Goal: Information Seeking & Learning: Find contact information

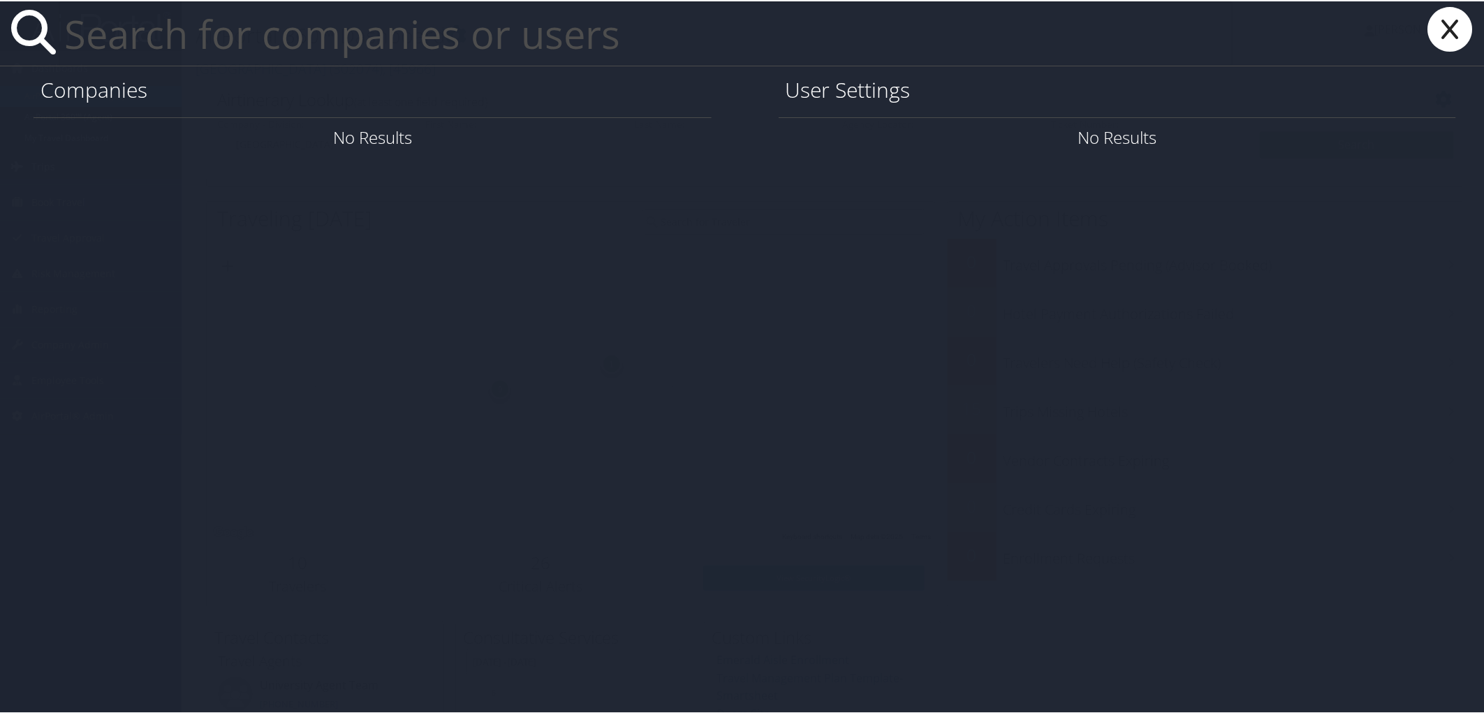
paste input "abcummings@smu.edu"
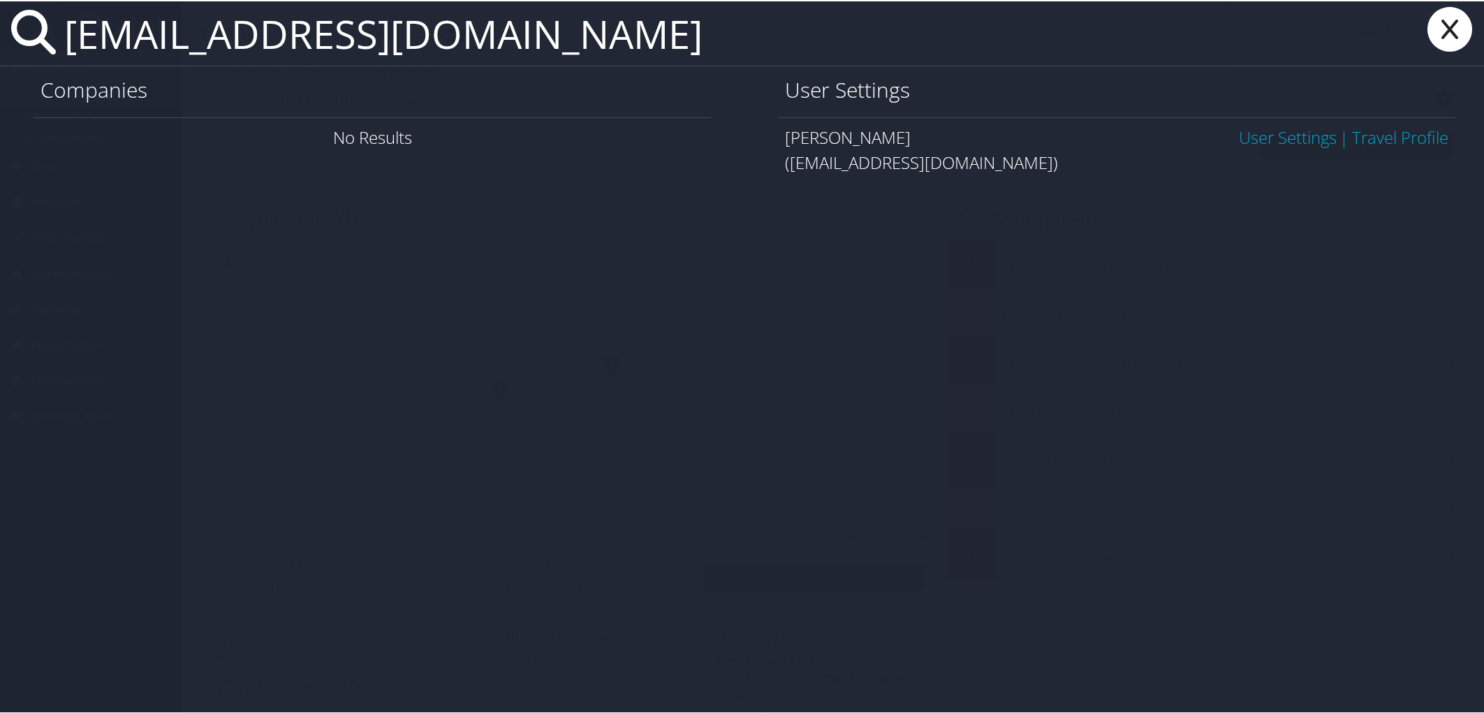
type input "[EMAIL_ADDRESS][DOMAIN_NAME]"
click at [884, 138] on span "[PERSON_NAME]" at bounding box center [849, 135] width 126 height 23
click at [1278, 137] on link "User Settings" at bounding box center [1288, 135] width 98 height 23
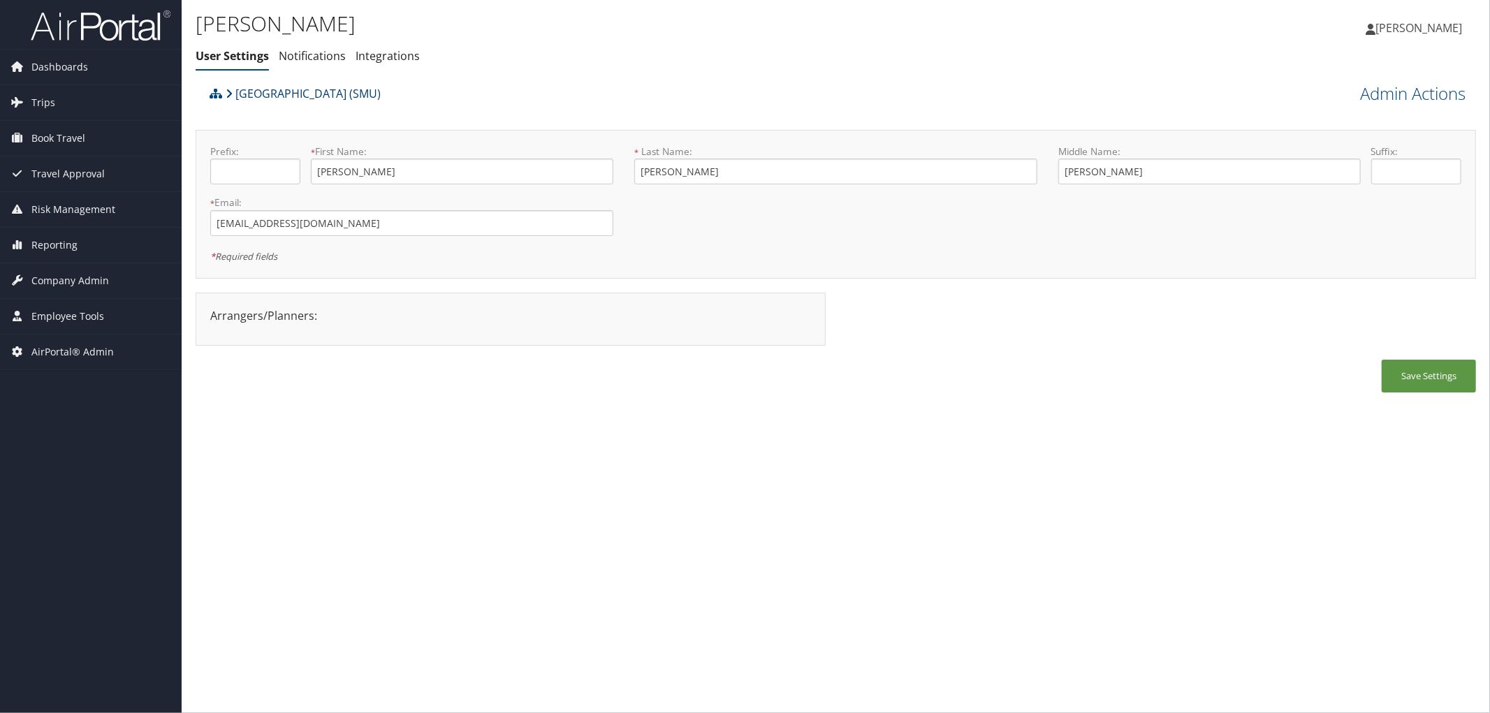
drag, startPoint x: 430, startPoint y: 89, endPoint x: 237, endPoint y: 93, distance: 192.8
click at [237, 93] on div "Southern Methodist University (SMU)" at bounding box center [675, 99] width 939 height 38
copy link "Southern Methodist University (SMU)"
click at [588, 87] on div "Southern Methodist University (SMU)" at bounding box center [675, 99] width 939 height 38
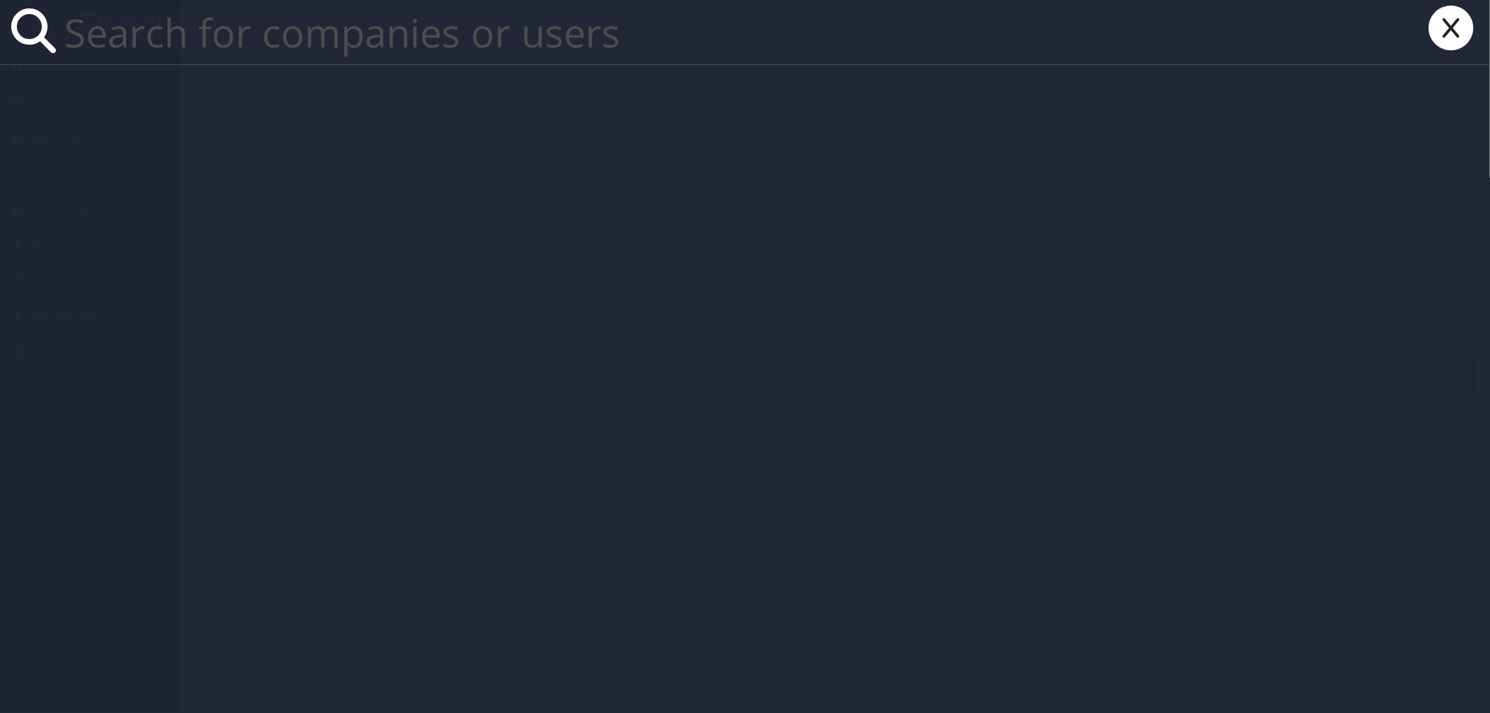
paste input "laura.hesse@civicarx.org"
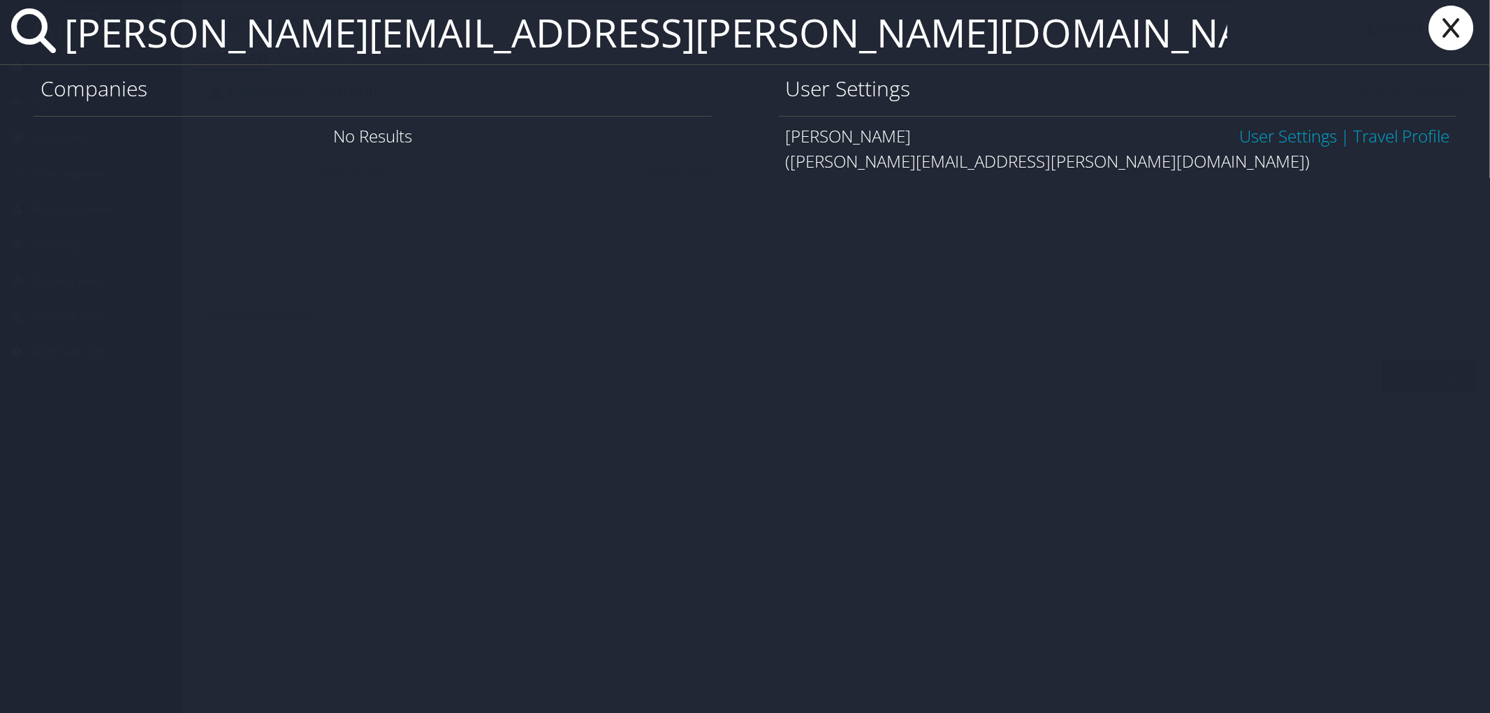
type input "laura.hesse@civicarx.org"
click at [1288, 133] on link "User Settings" at bounding box center [1288, 135] width 98 height 23
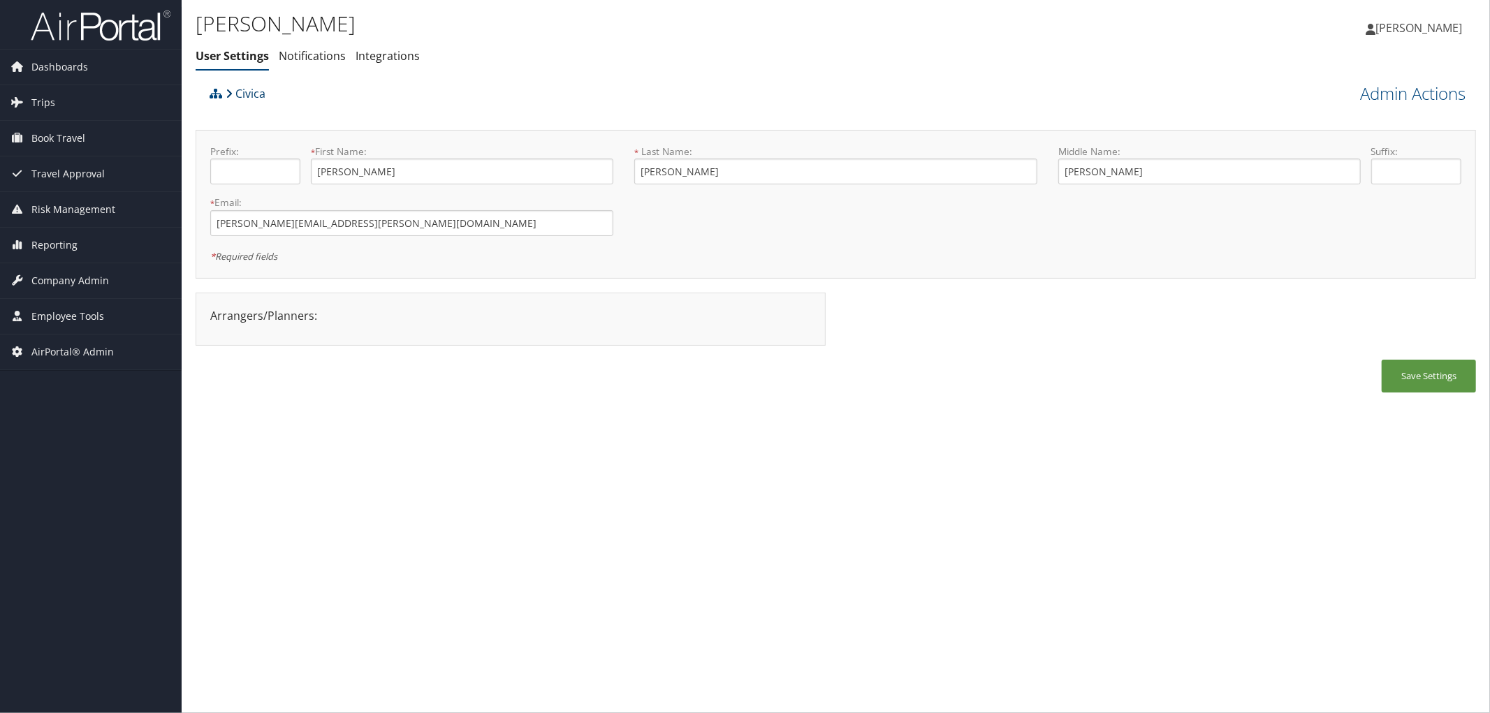
click at [242, 89] on link "Civica" at bounding box center [246, 94] width 40 height 28
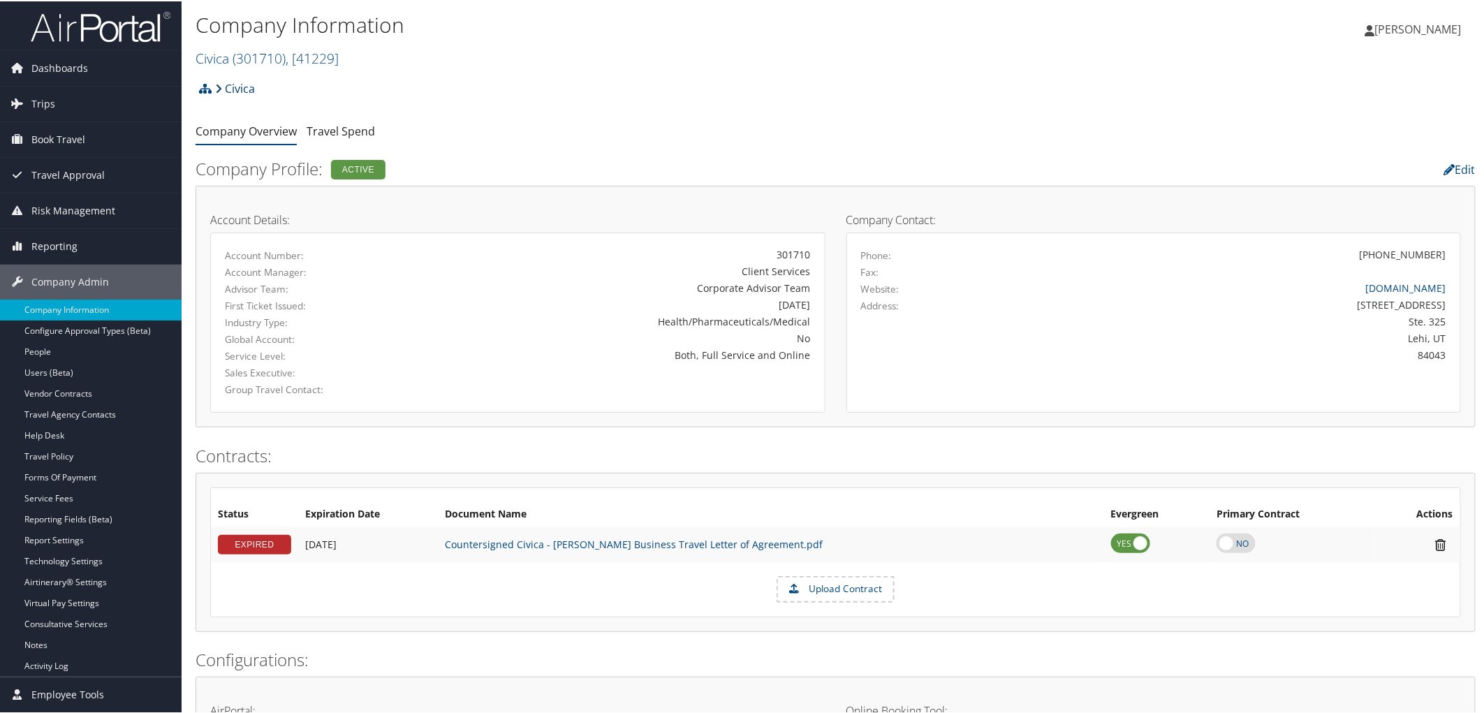
click at [235, 88] on link "Civica" at bounding box center [235, 87] width 40 height 28
click at [94, 412] on link "Travel Agency Contacts" at bounding box center [91, 413] width 182 height 21
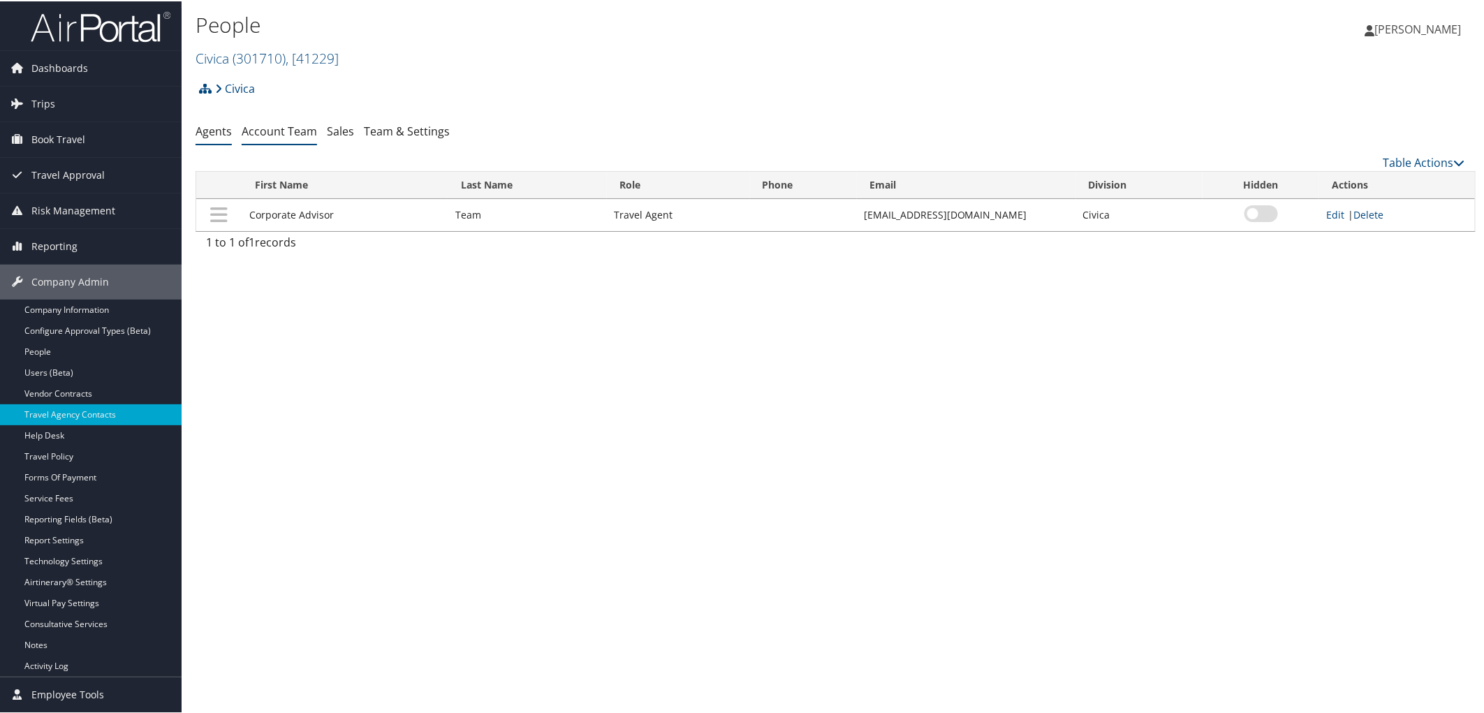
click at [289, 131] on link "Account Team" at bounding box center [279, 129] width 75 height 15
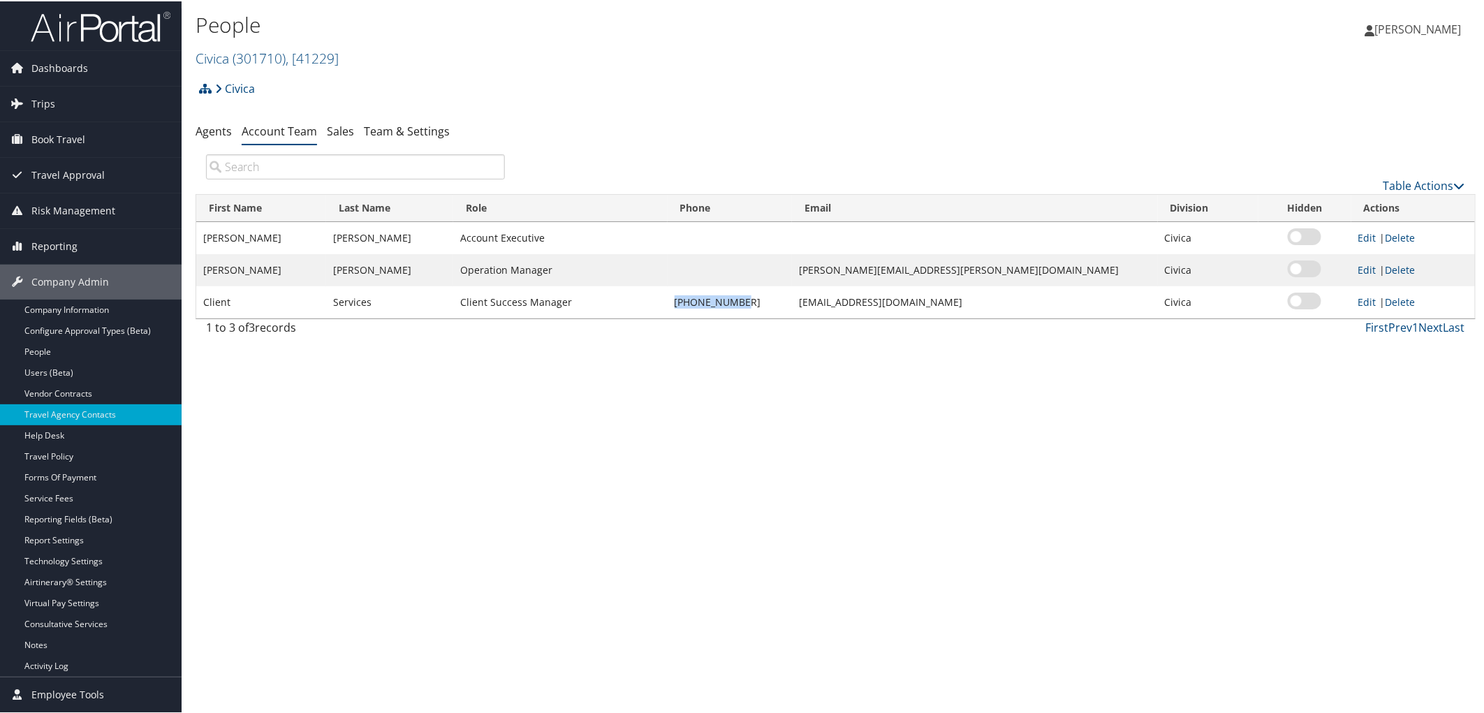
copy td "[PHONE_NUMBER]"
drag, startPoint x: 775, startPoint y: 307, endPoint x: 715, endPoint y: 311, distance: 60.9
click at [715, 311] on td "[PHONE_NUMBER]" at bounding box center [730, 301] width 125 height 32
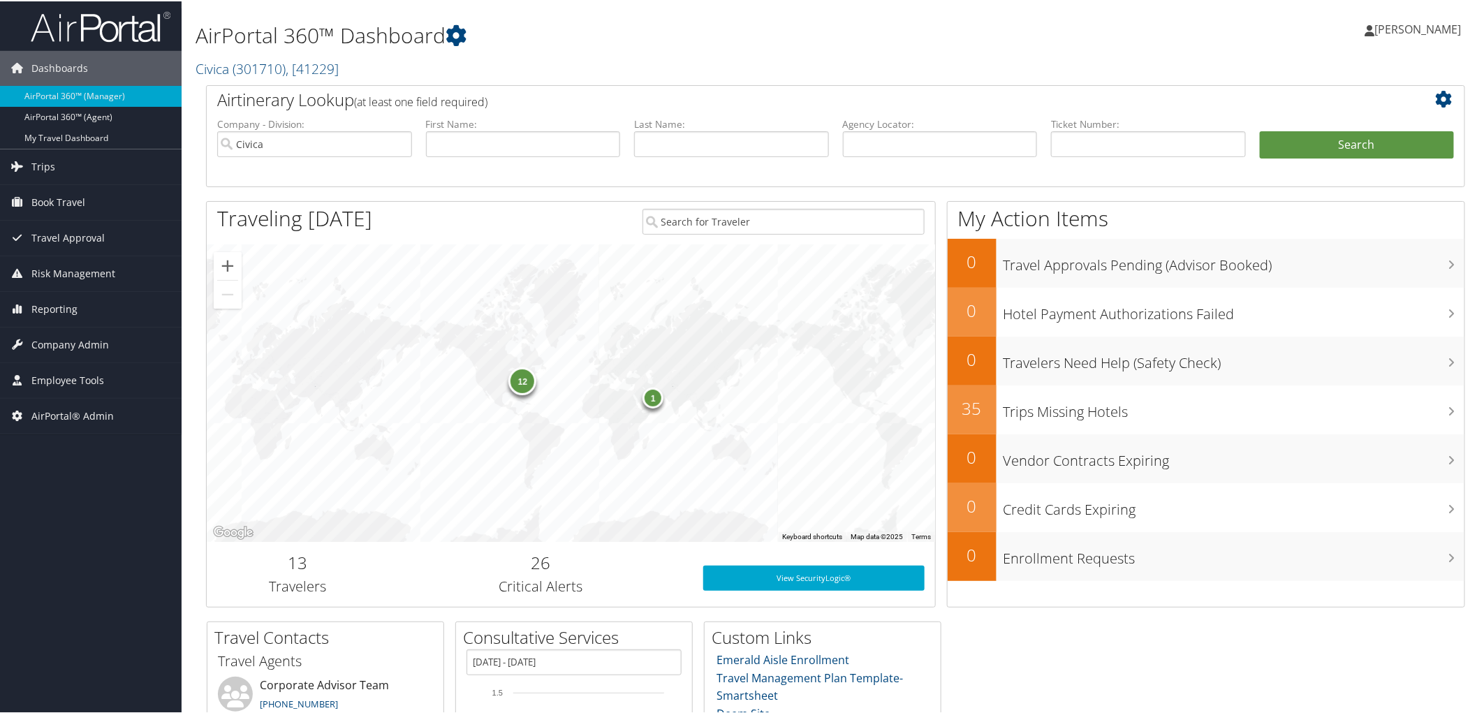
click at [525, 56] on h2 "Civica ( 301710 ) , [ 41229 ]" at bounding box center [623, 66] width 854 height 24
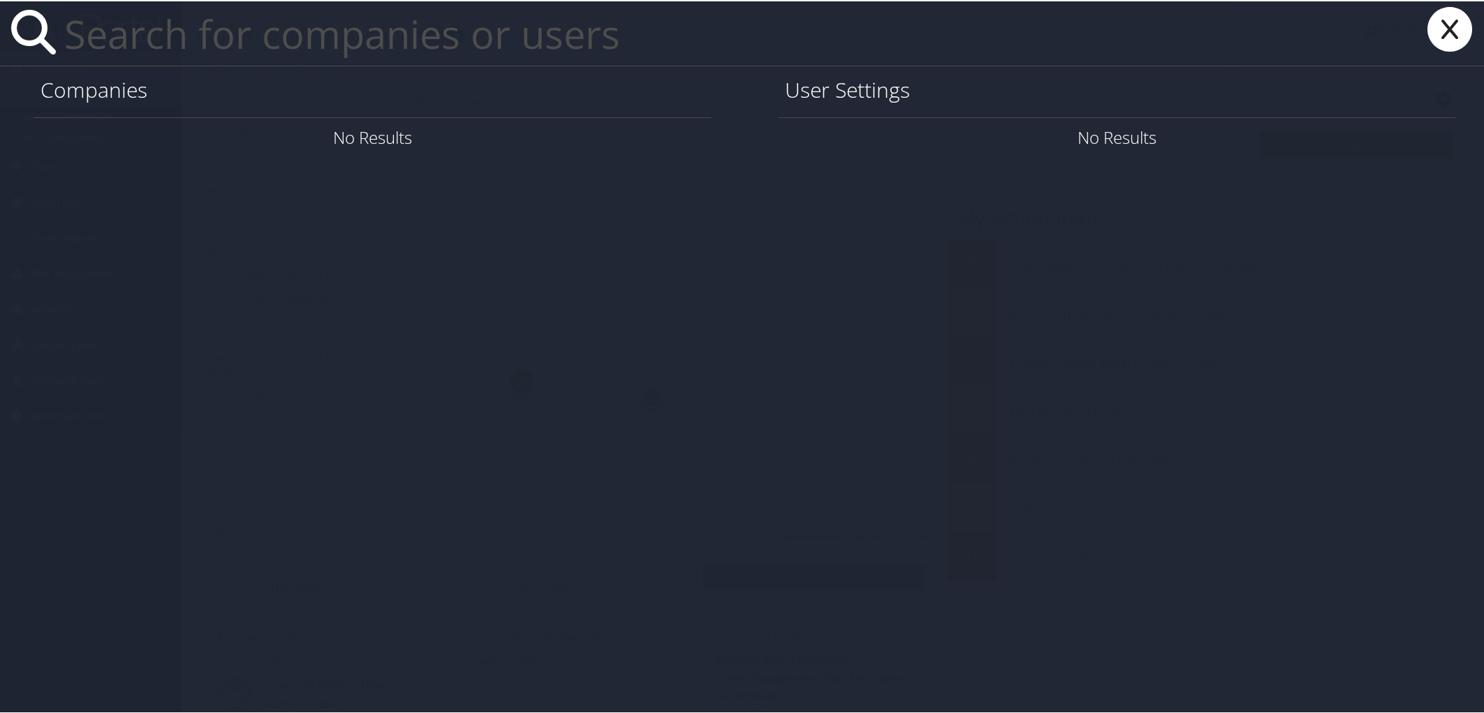
paste input "888-316-4250"
type input "8"
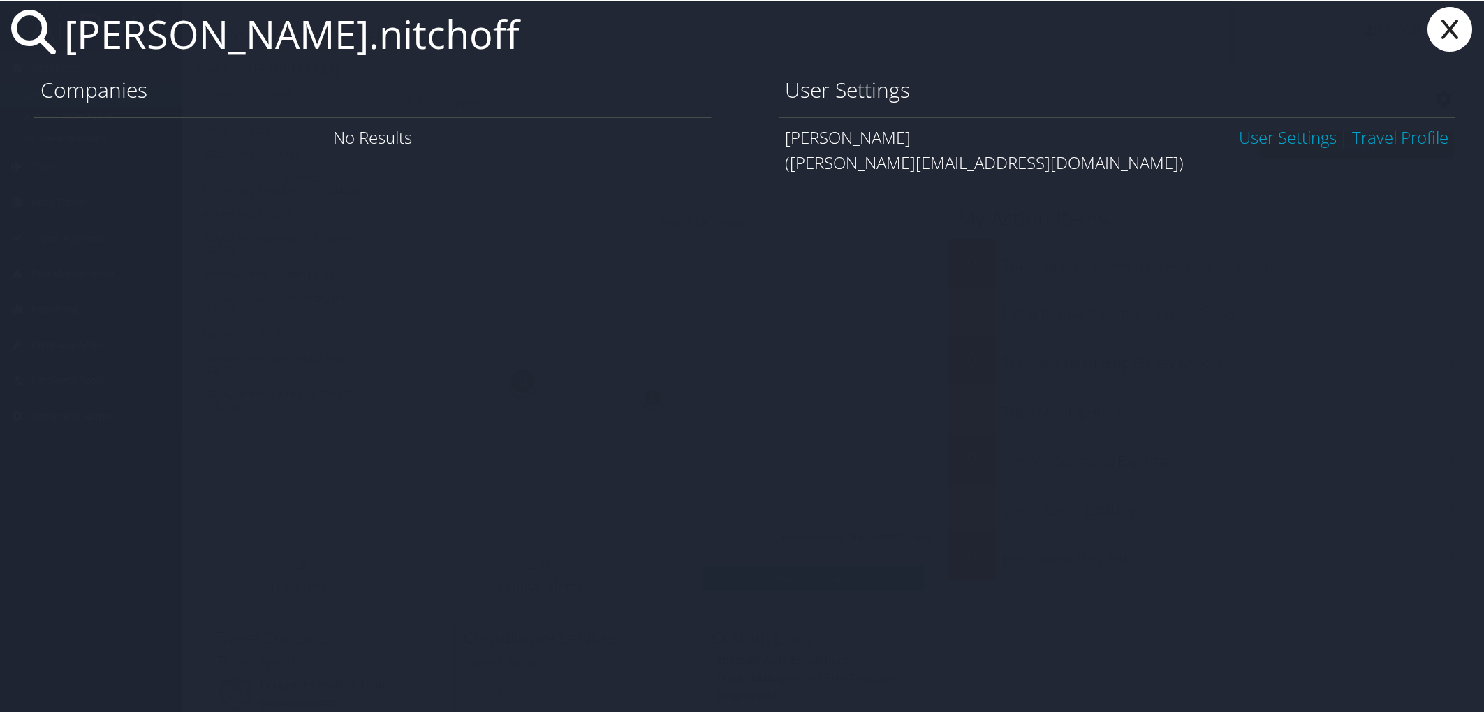
type input "natalie.nitchoff"
click at [1253, 133] on link "User Settings" at bounding box center [1288, 135] width 98 height 23
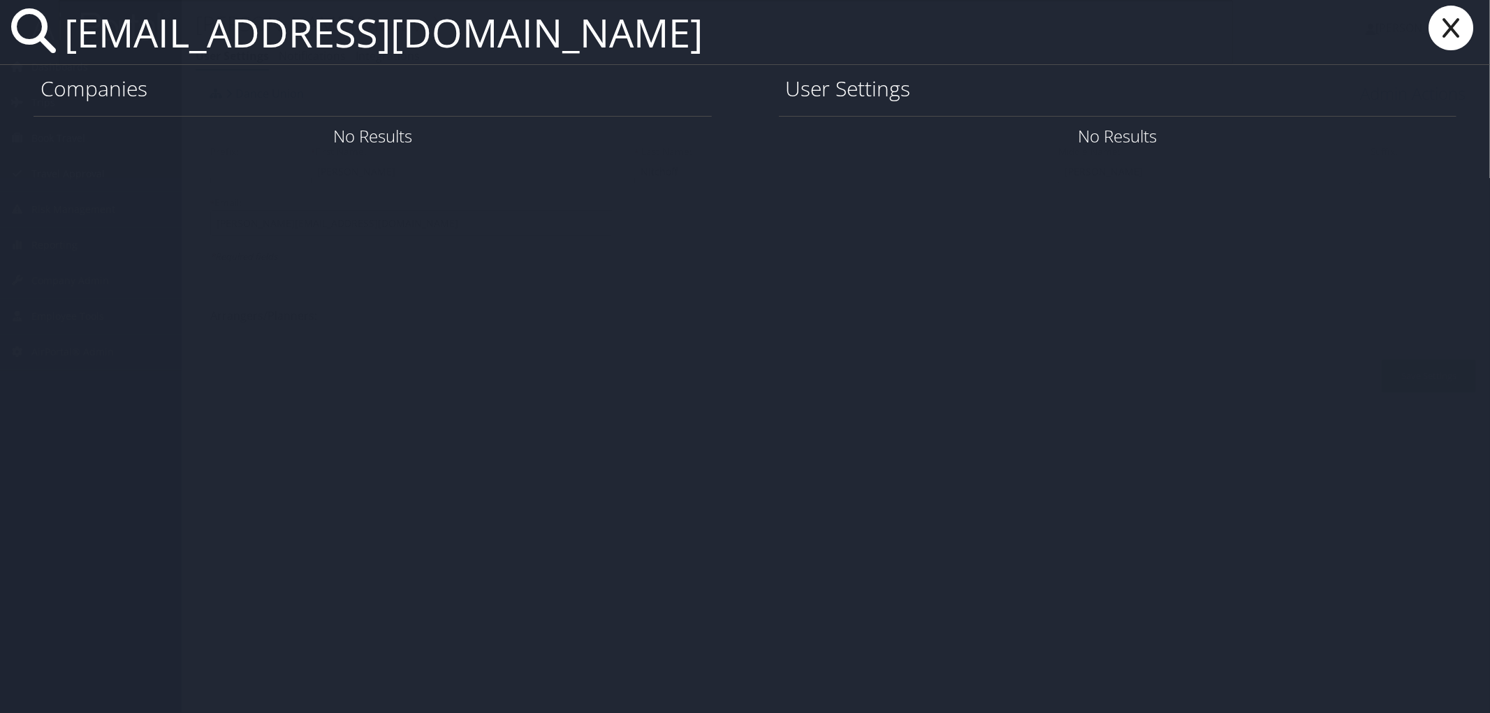
click at [159, 39] on input "lindsayurbanski23@gmail.com" at bounding box center [646, 32] width 1174 height 64
type input "lindseyurbanski23@gmail.com"
click at [1270, 135] on link "User Settings" at bounding box center [1288, 135] width 98 height 23
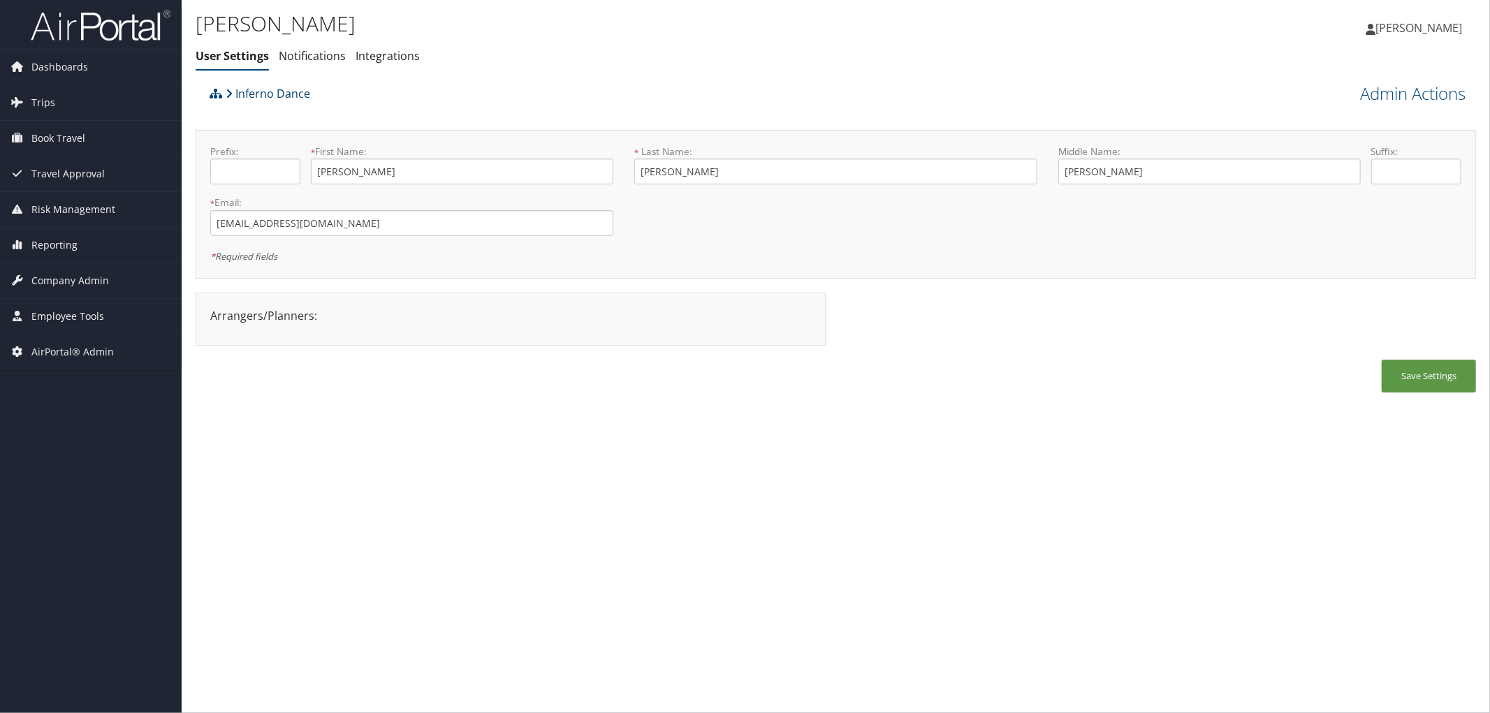
click at [255, 94] on link "Inferno Dance" at bounding box center [268, 94] width 85 height 28
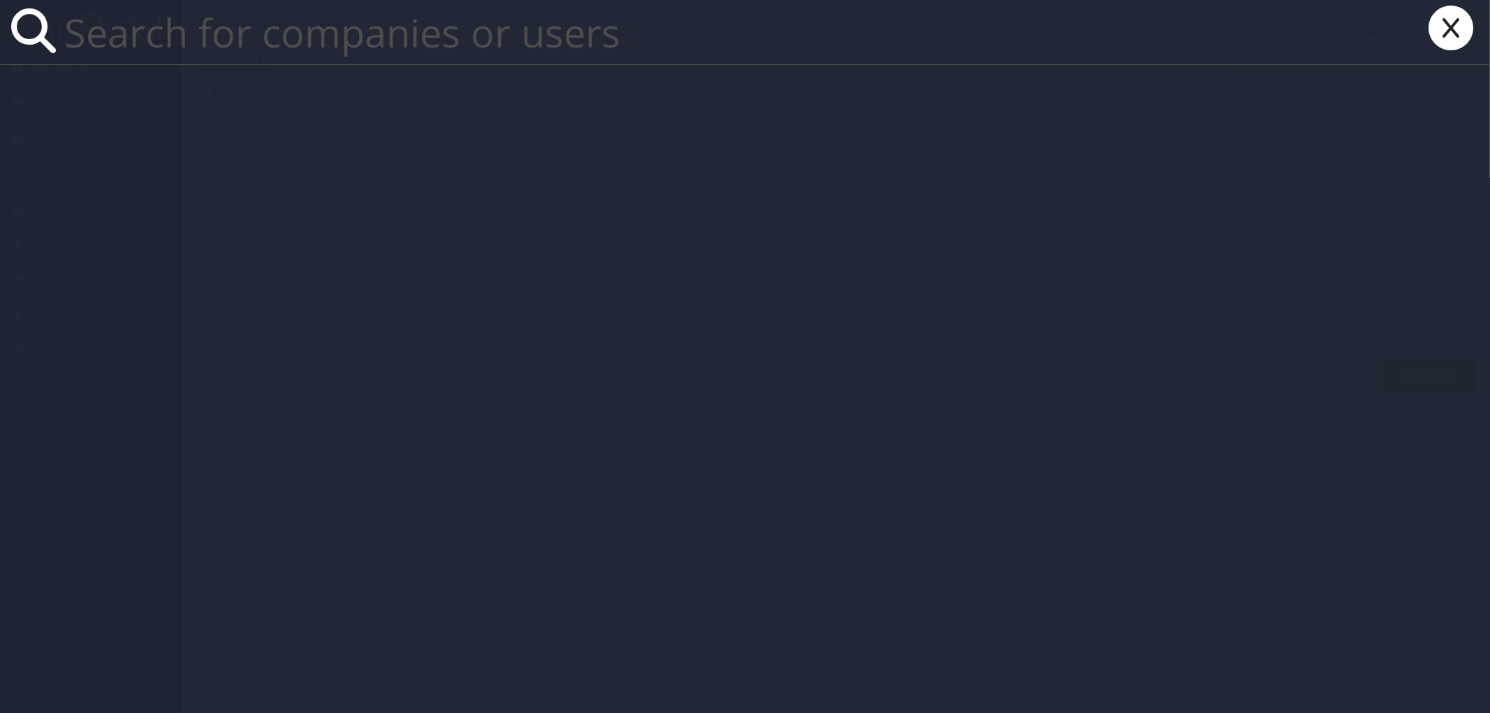
paste input "tjochola@gmail.com"
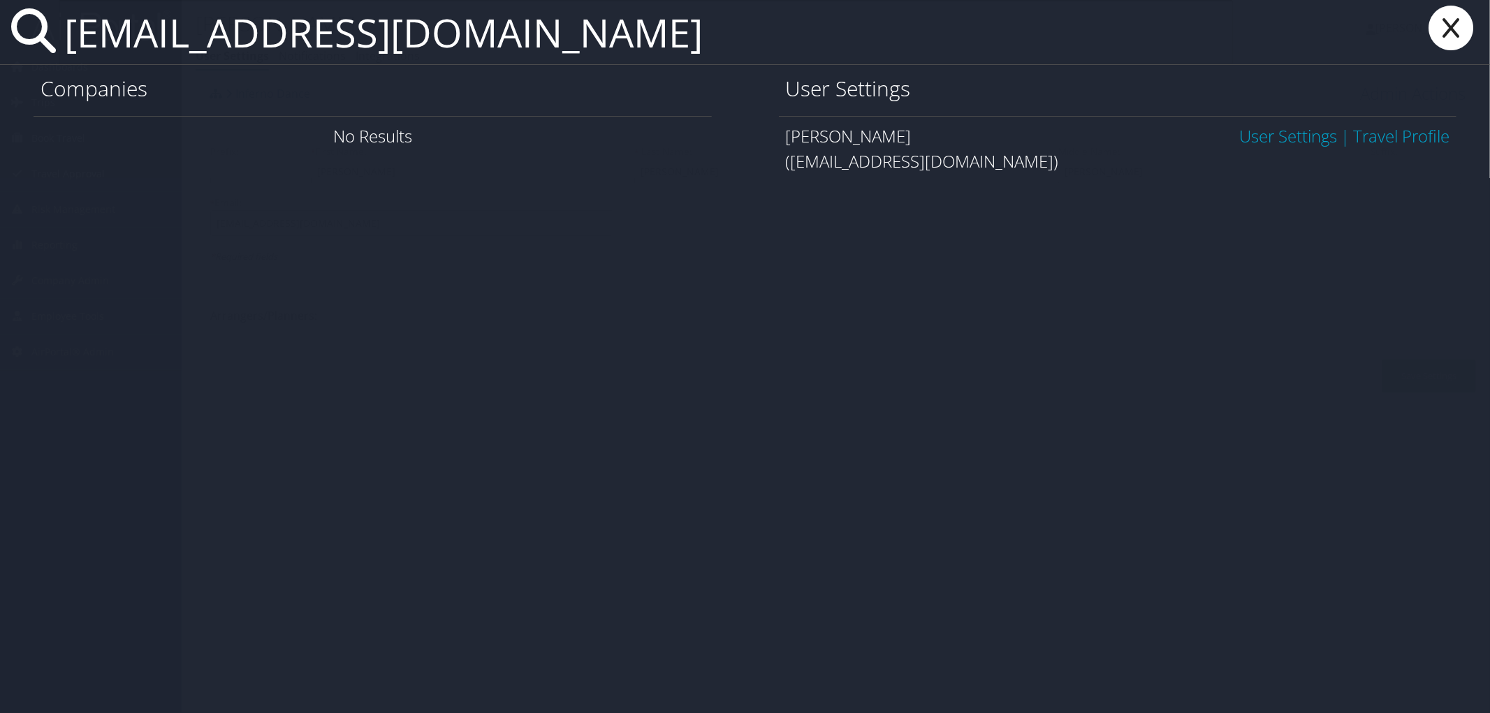
type input "tjochola@gmail.com"
click at [1303, 136] on link "User Settings" at bounding box center [1288, 135] width 98 height 23
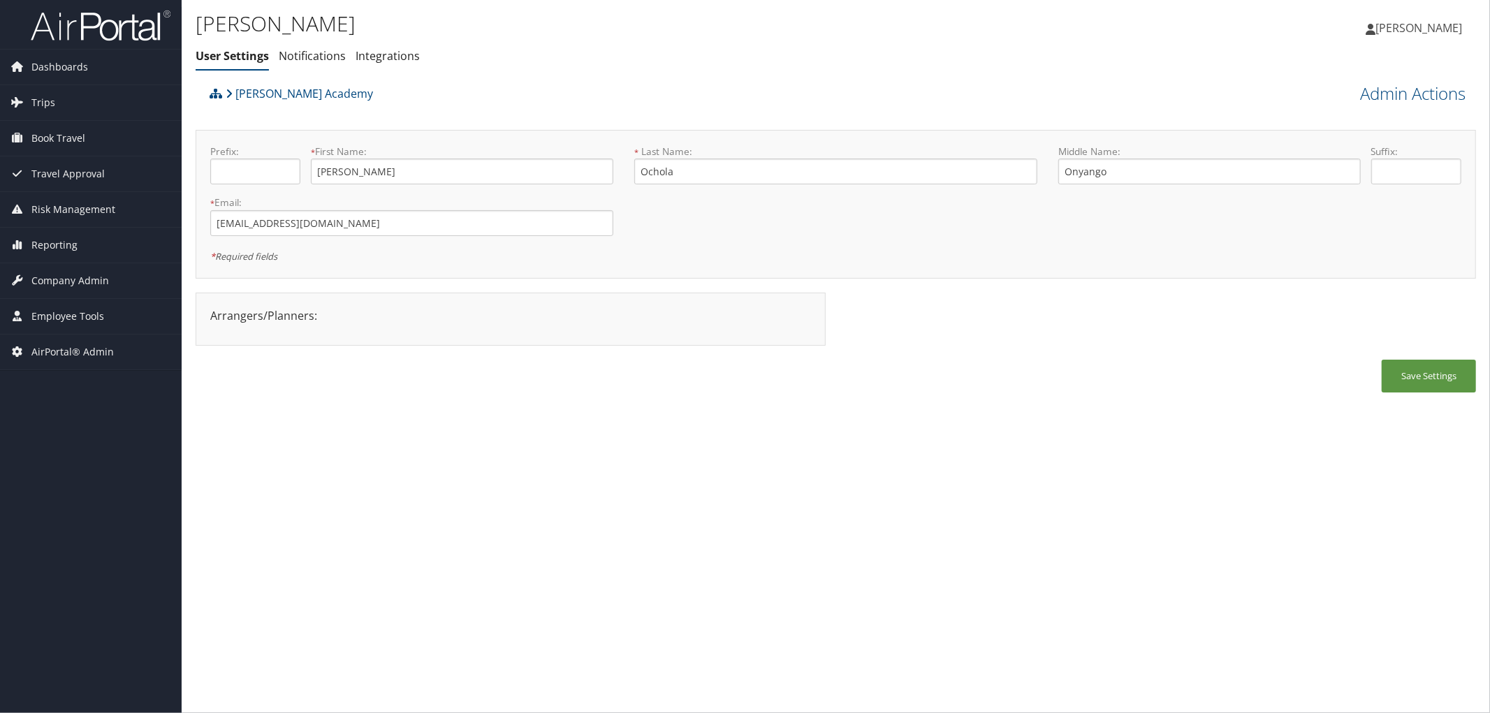
click at [661, 89] on div "Pierre Fauchard Academy" at bounding box center [675, 99] width 939 height 38
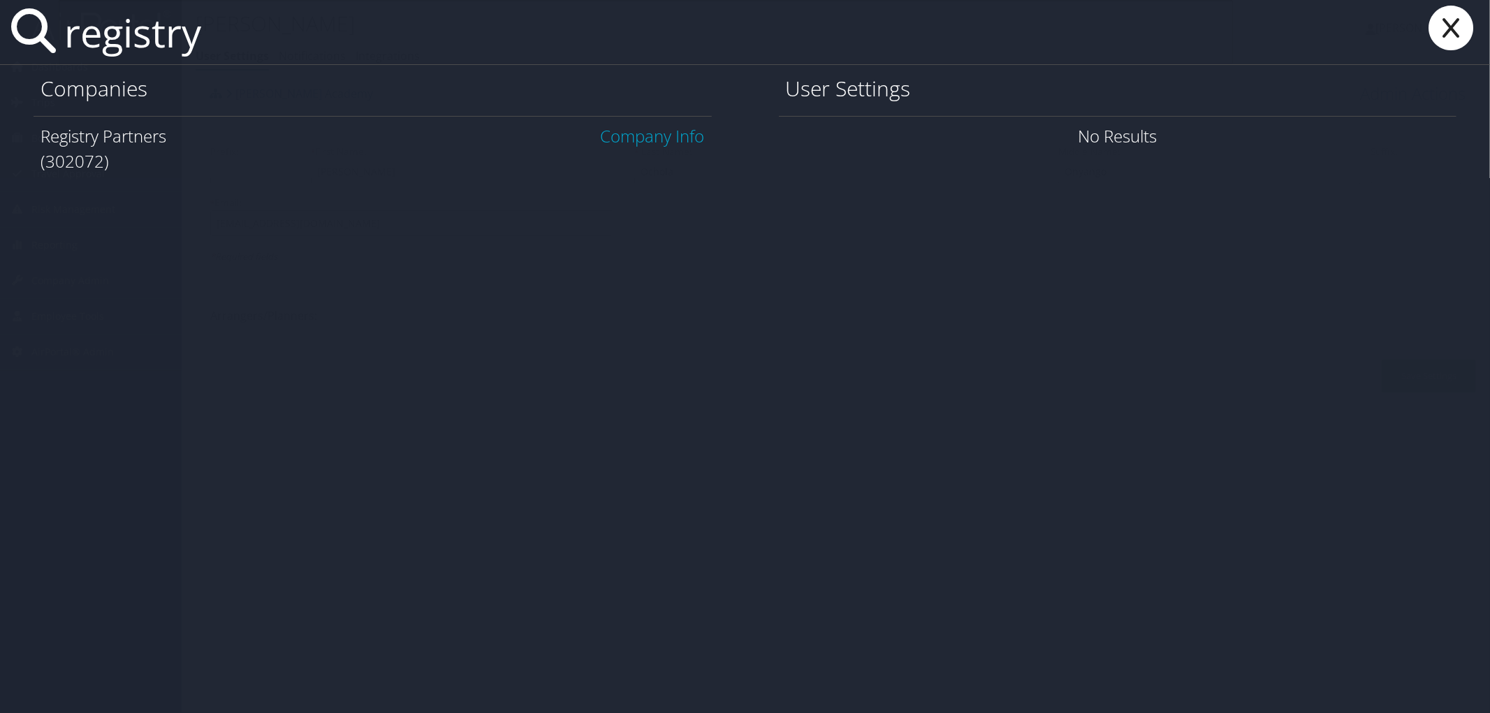
type input "registry"
click at [655, 138] on link "Company Info" at bounding box center [653, 135] width 104 height 23
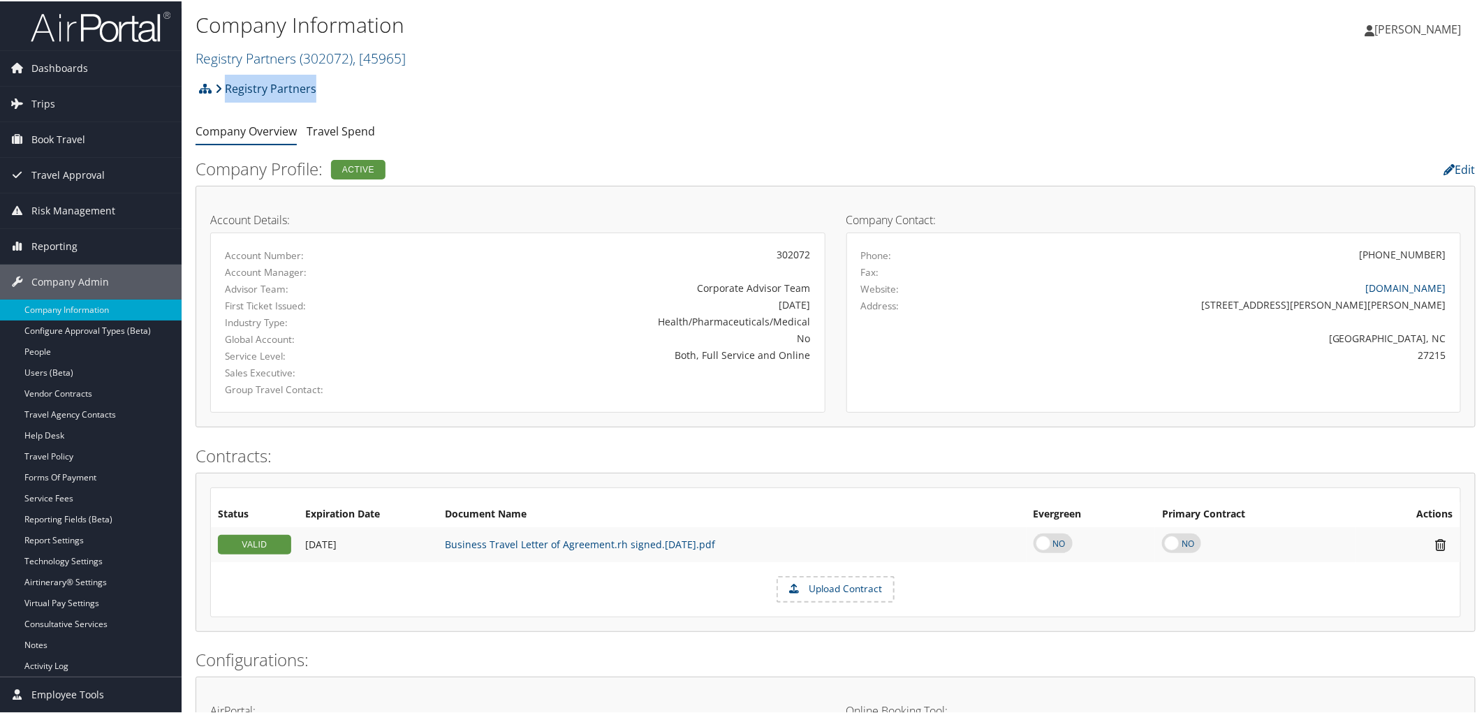
drag, startPoint x: 322, startPoint y: 95, endPoint x: 225, endPoint y: 85, distance: 97.7
click at [225, 85] on div "Registry Partners Account Structure Registry Partners (302072) ACTIVE Create Ch…" at bounding box center [836, 92] width 1280 height 38
copy link "Registry Partners"
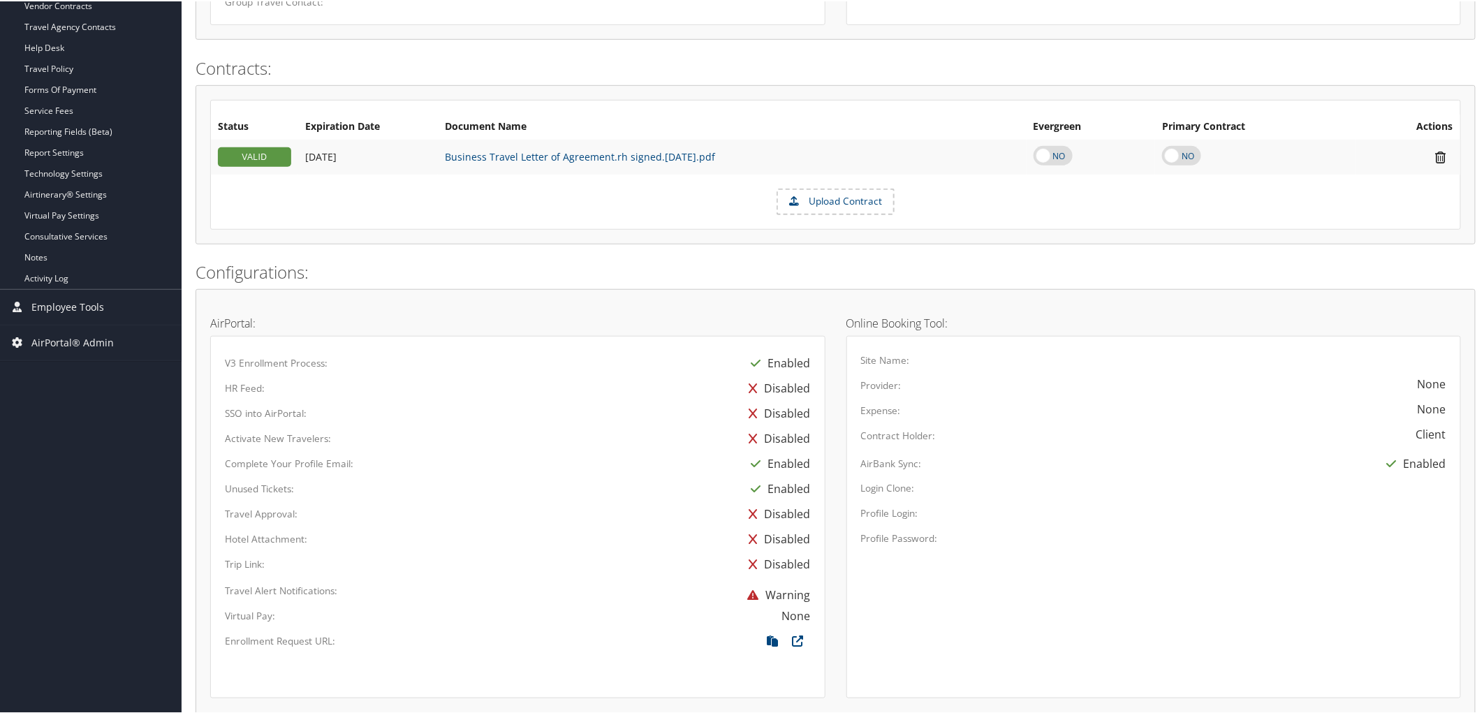
scroll to position [695, 0]
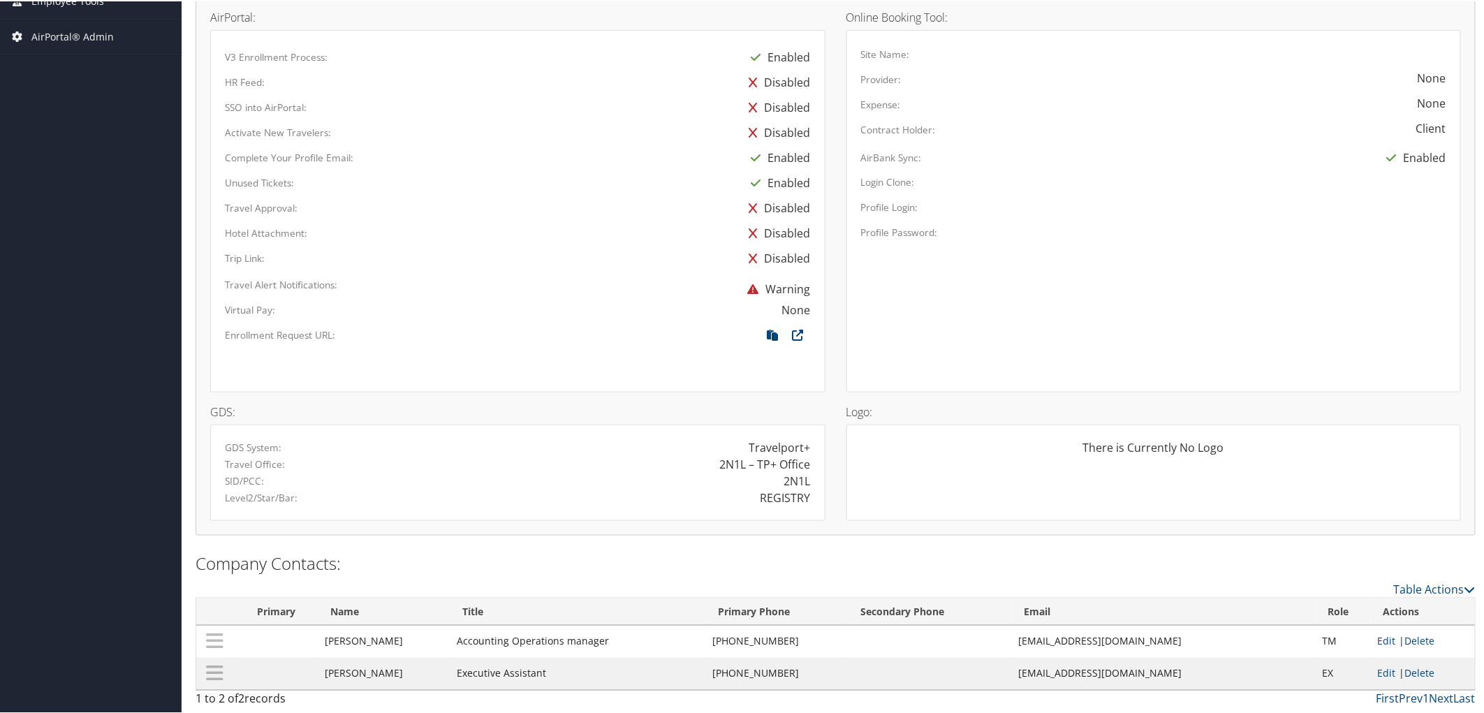
drag, startPoint x: 1176, startPoint y: 673, endPoint x: 1014, endPoint y: 680, distance: 162.2
click at [1014, 680] on td "janegregoire@registrypartners.com" at bounding box center [1164, 673] width 304 height 32
copy td "janegregoire@registrypartners.com"
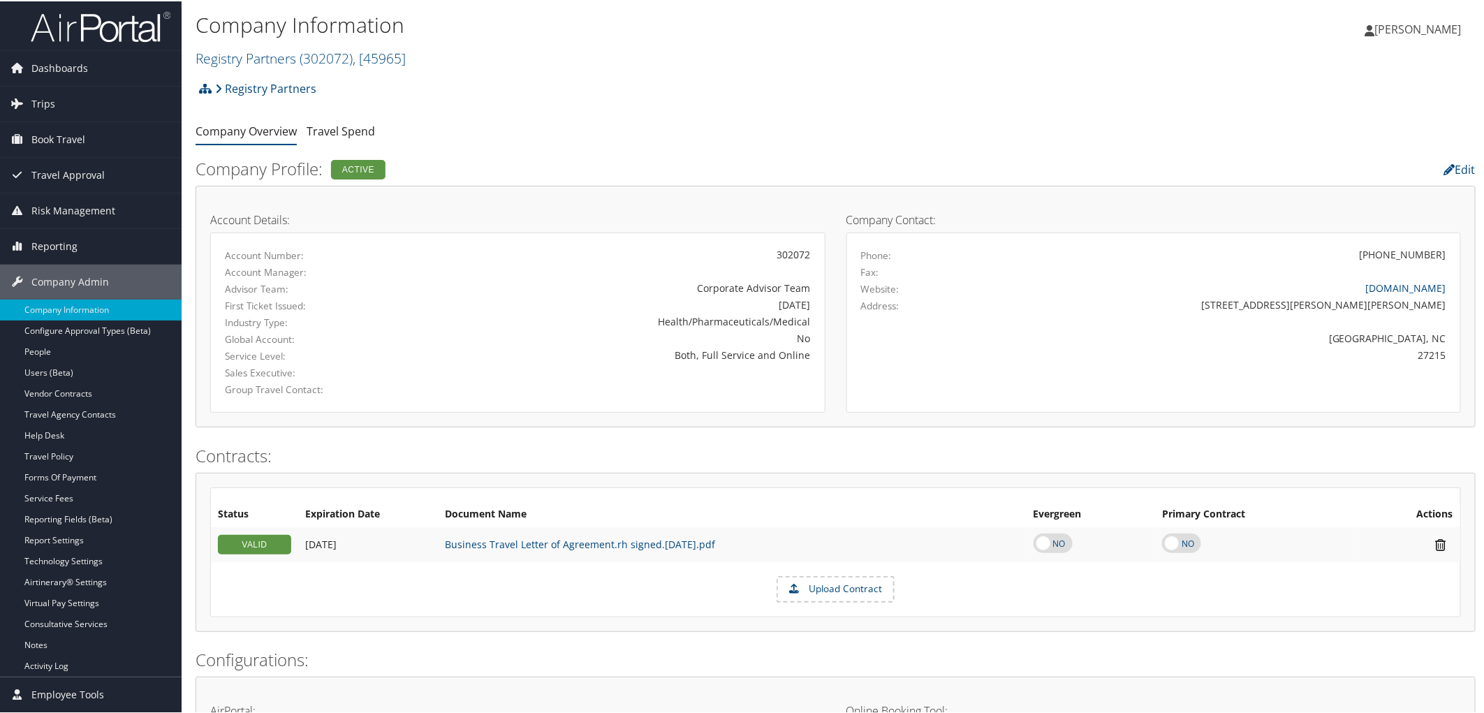
click at [668, 180] on div "Company Profile: Active" at bounding box center [619, 168] width 868 height 31
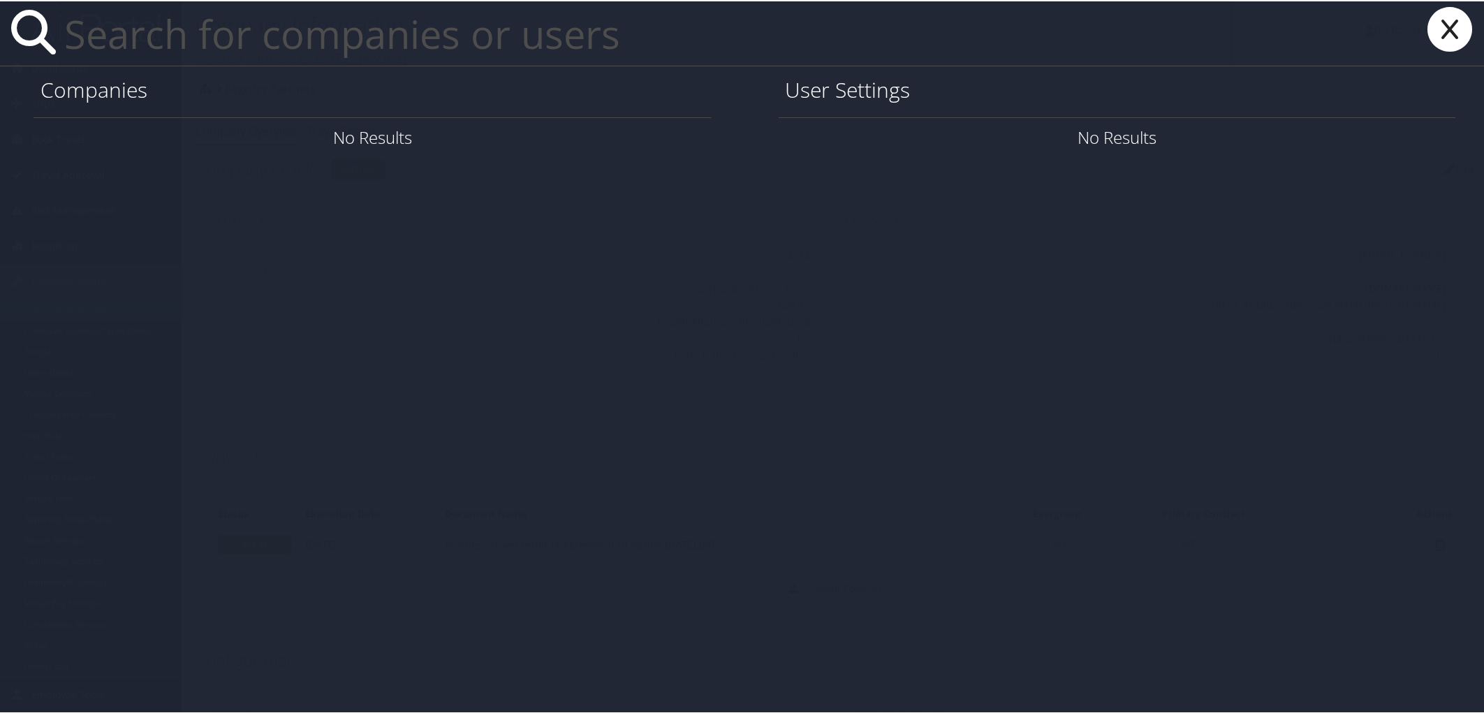
paste input "[EMAIL_ADDRESS][DOMAIN_NAME]"
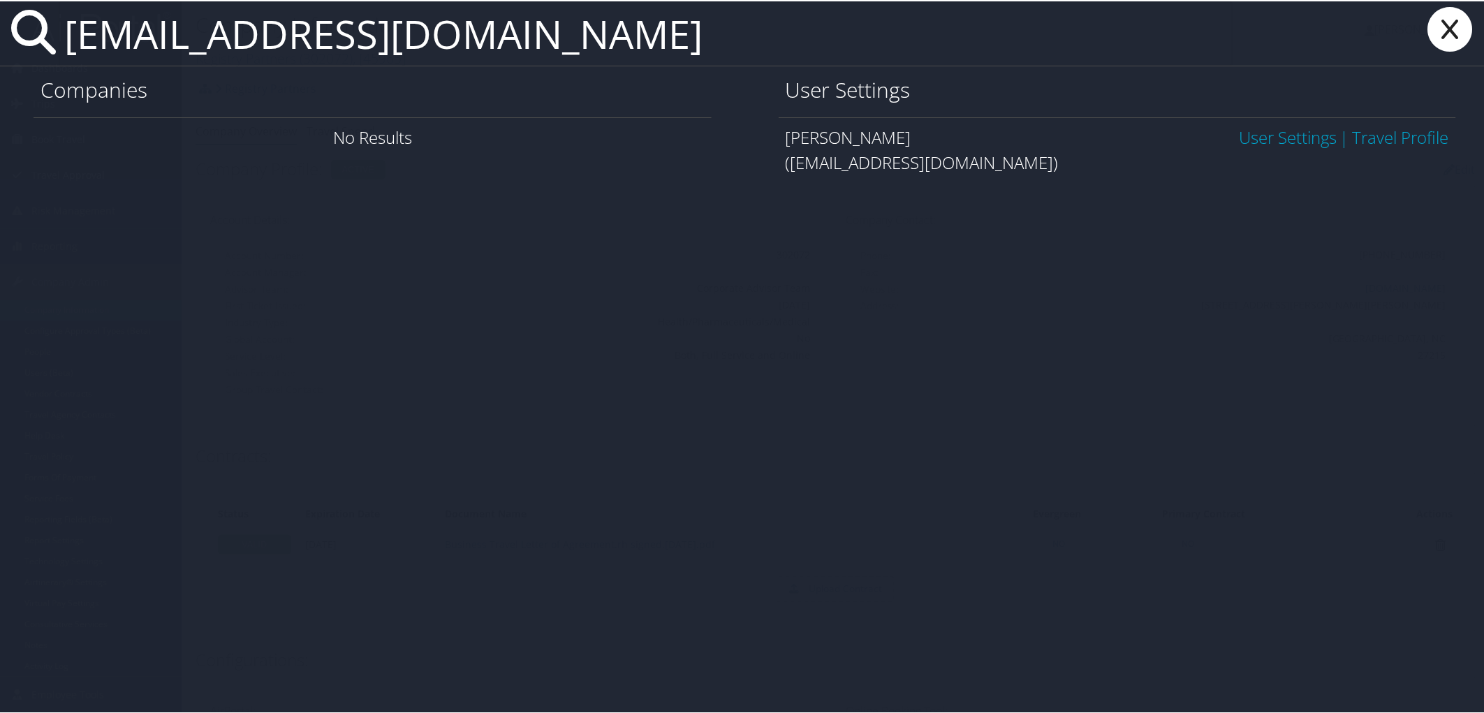
type input "[EMAIL_ADDRESS][DOMAIN_NAME]"
click at [1254, 137] on link "User Settings" at bounding box center [1288, 135] width 98 height 23
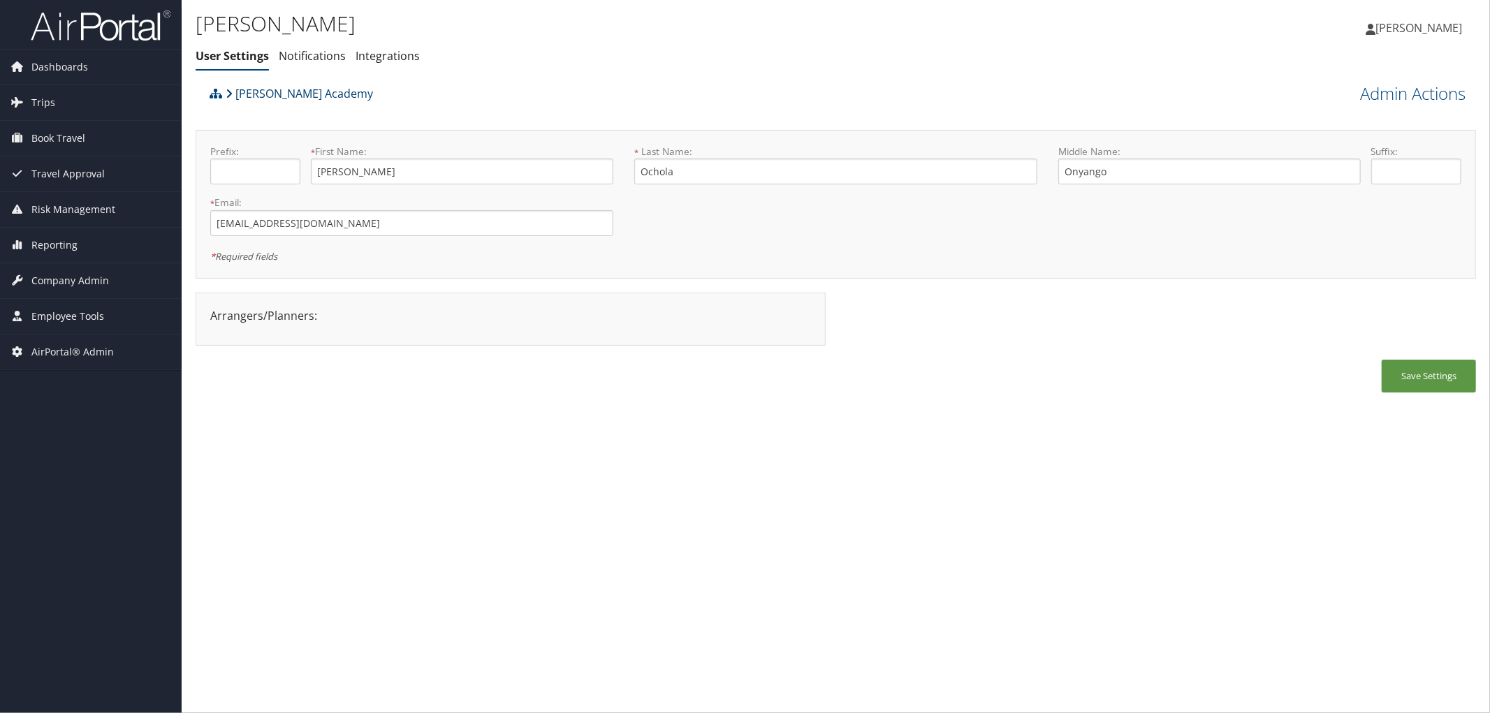
click at [352, 92] on link "Pierre Fauchard Academy" at bounding box center [299, 94] width 147 height 28
click at [456, 96] on div "Pierre Fauchard Academy" at bounding box center [675, 99] width 939 height 38
click at [569, 58] on ul "User Settings Notifications Integrations" at bounding box center [623, 56] width 854 height 25
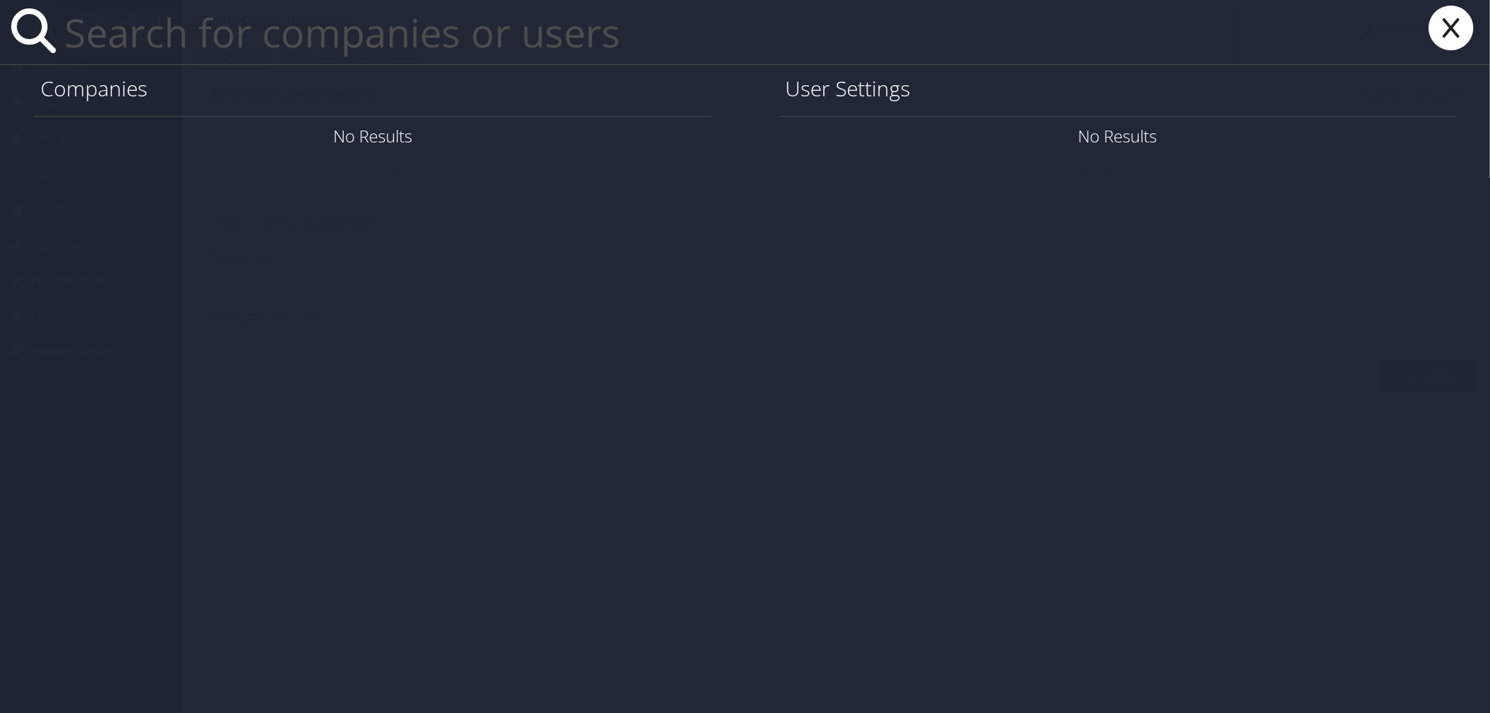
paste input "farah.pope@Howard.edu"
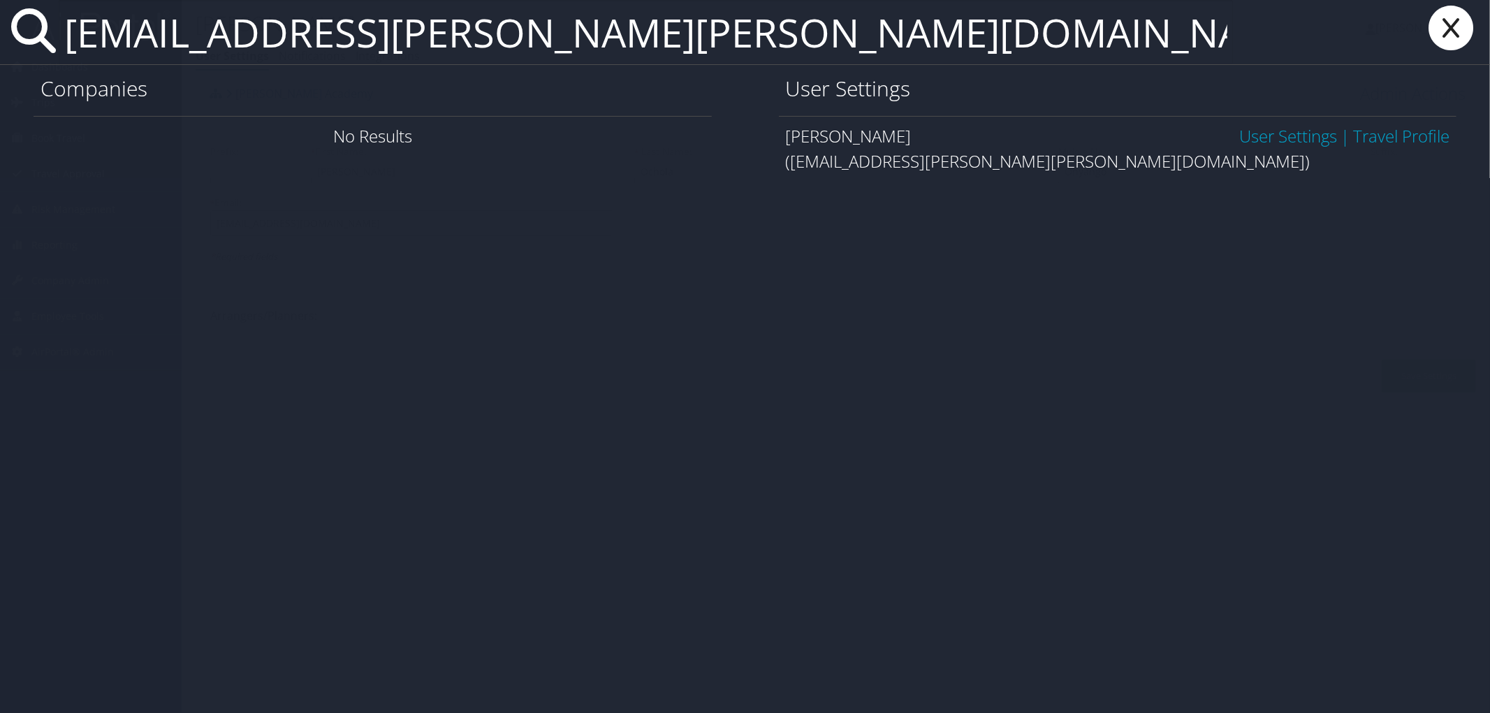
type input "farah.pope@Howard.edu"
click at [1265, 135] on link "User Settings" at bounding box center [1288, 135] width 98 height 23
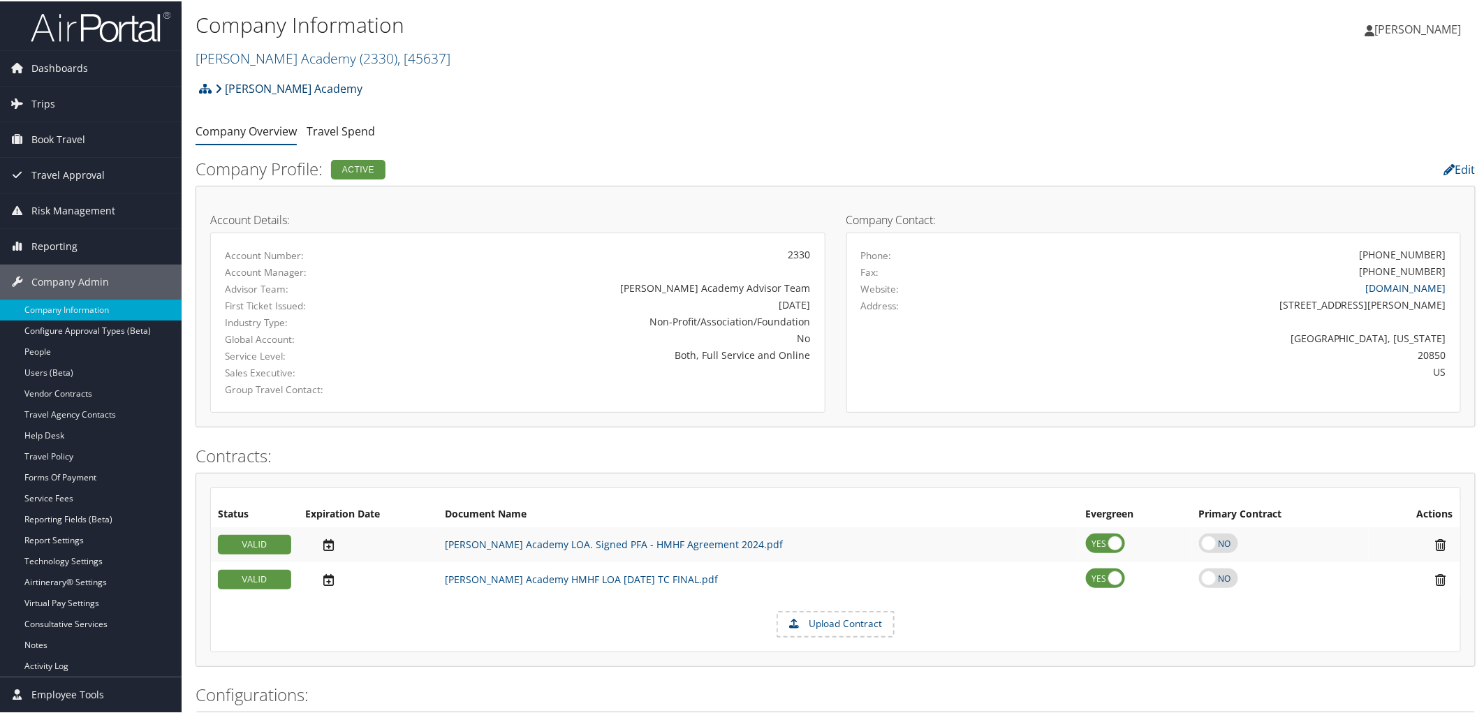
drag, startPoint x: 369, startPoint y: 91, endPoint x: 217, endPoint y: 91, distance: 151.6
click at [217, 91] on div "Pierre Fauchard Academy Account Structure Pierre Fauchard Academy (2330) ACTIVE…" at bounding box center [836, 92] width 1280 height 38
click at [503, 75] on div "Pierre Fauchard Academy Account Structure Pierre Fauchard Academy (2330) ACTIVE…" at bounding box center [836, 92] width 1280 height 38
drag, startPoint x: 367, startPoint y: 91, endPoint x: 224, endPoint y: 89, distance: 142.5
click at [224, 89] on div "Pierre Fauchard Academy Account Structure Pierre Fauchard Academy (2330) ACTIVE…" at bounding box center [836, 92] width 1280 height 38
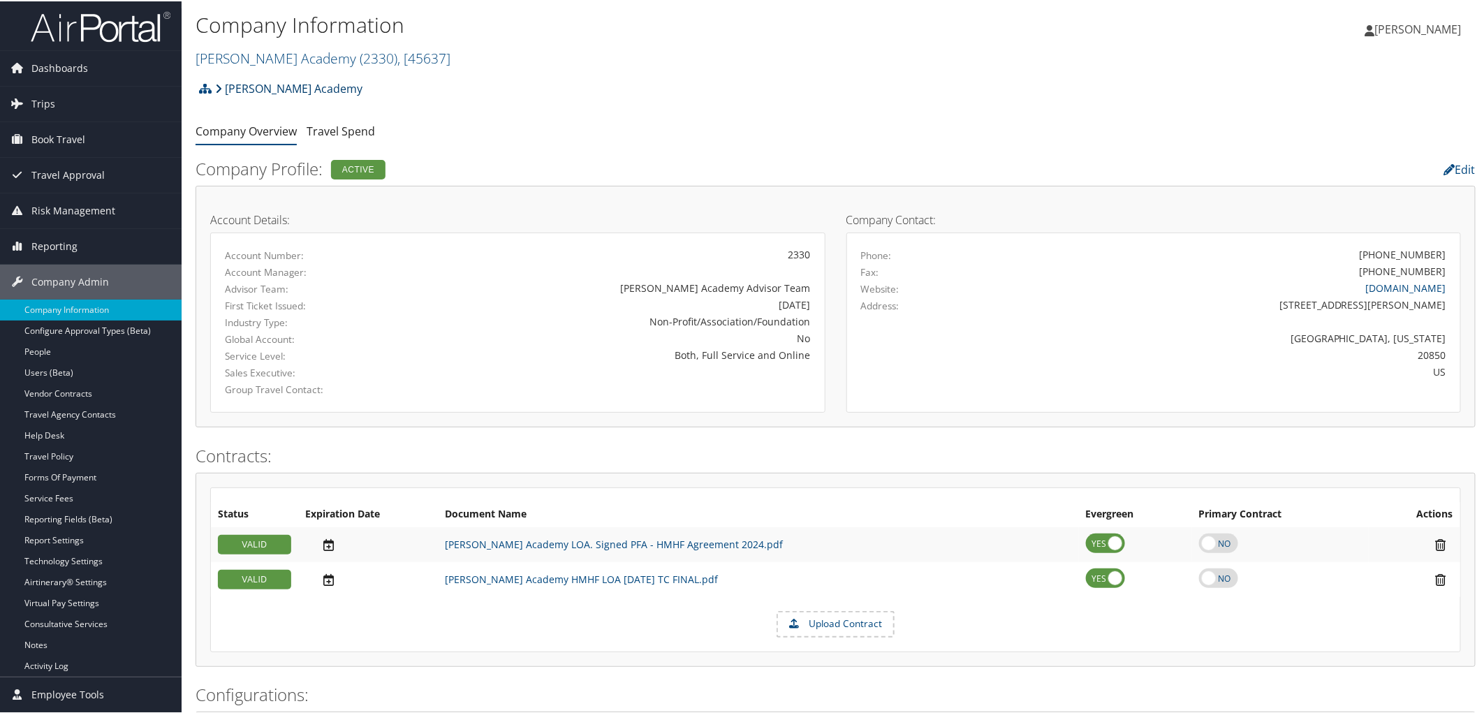
copy link "Pierre Fauchard Academy"
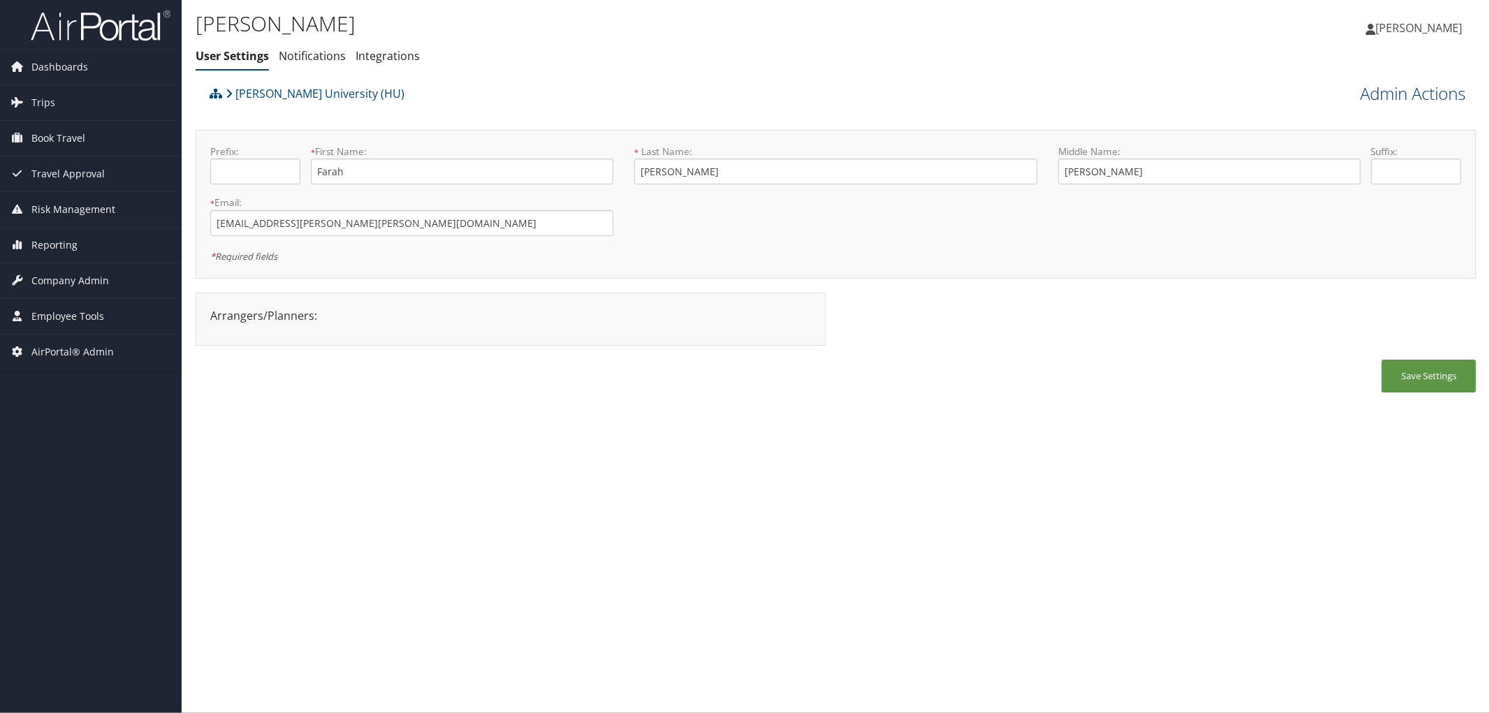
click at [1413, 92] on link "Admin Actions" at bounding box center [1412, 94] width 105 height 24
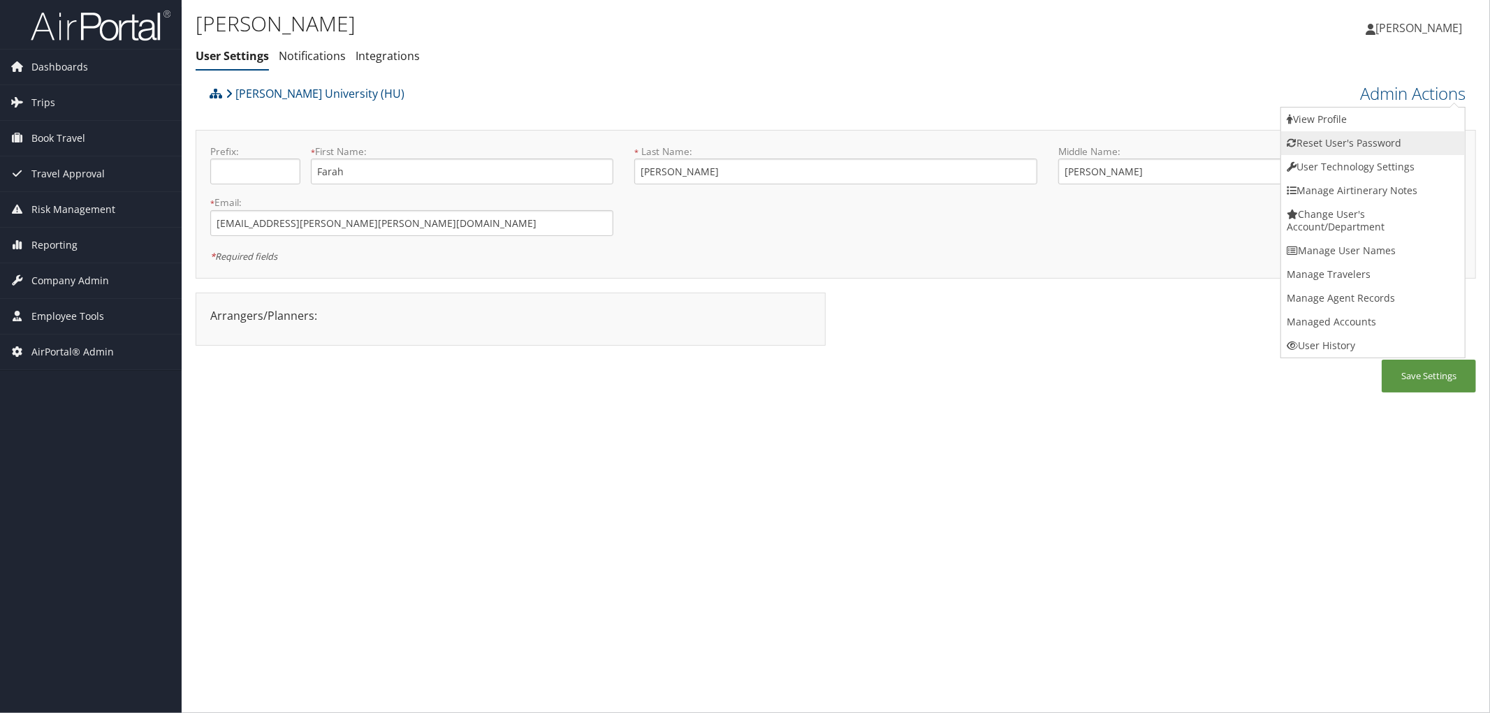
click at [1370, 138] on link "Reset User's Password" at bounding box center [1373, 143] width 184 height 24
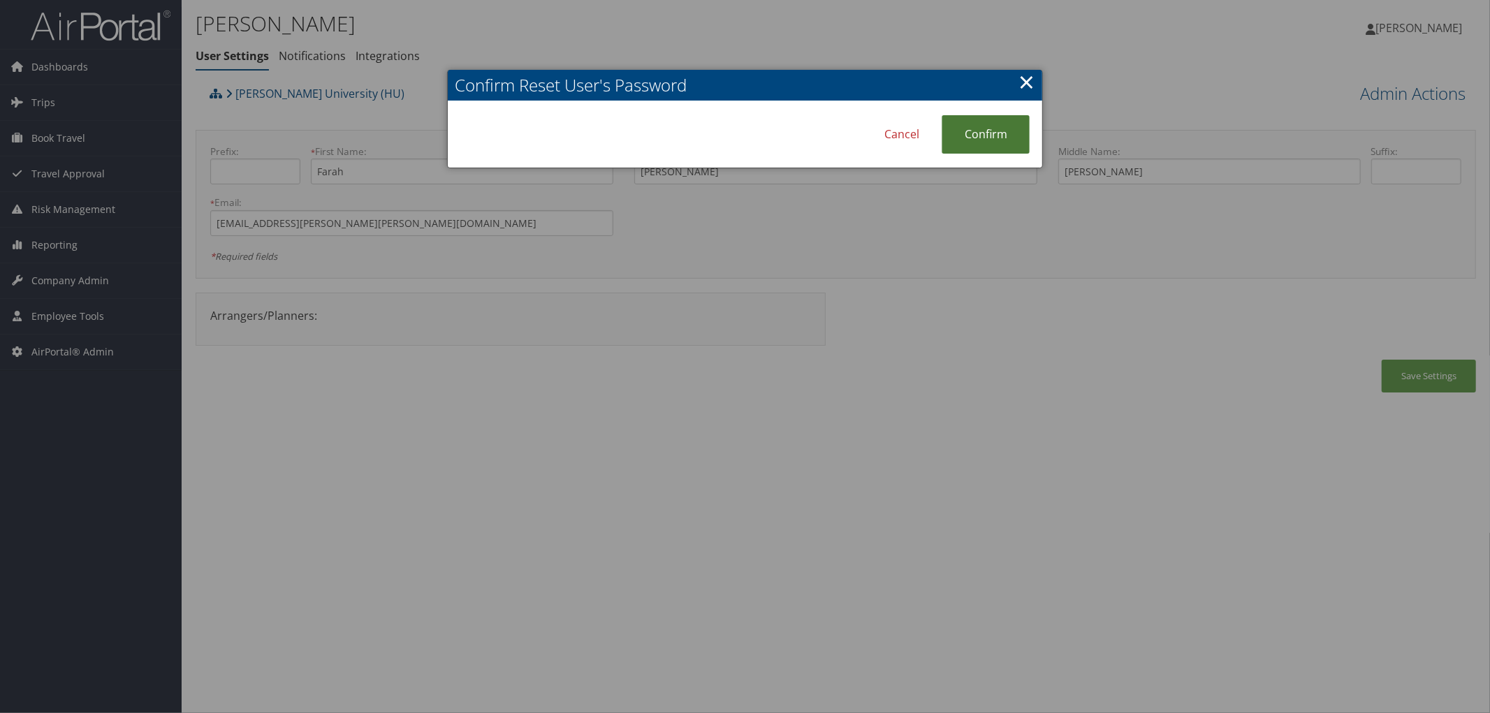
click at [1002, 129] on link "Confirm" at bounding box center [986, 134] width 88 height 38
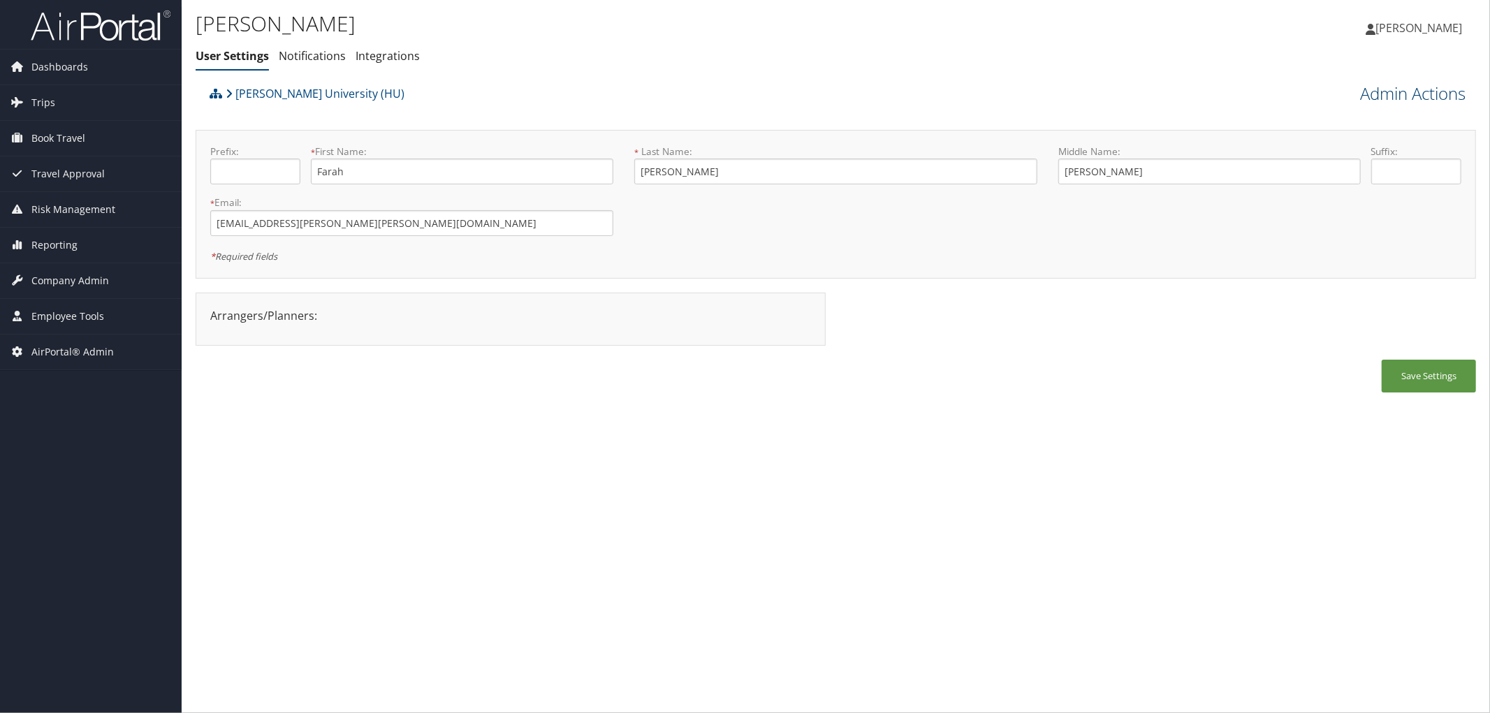
click at [1422, 89] on link "Admin Actions" at bounding box center [1412, 94] width 105 height 24
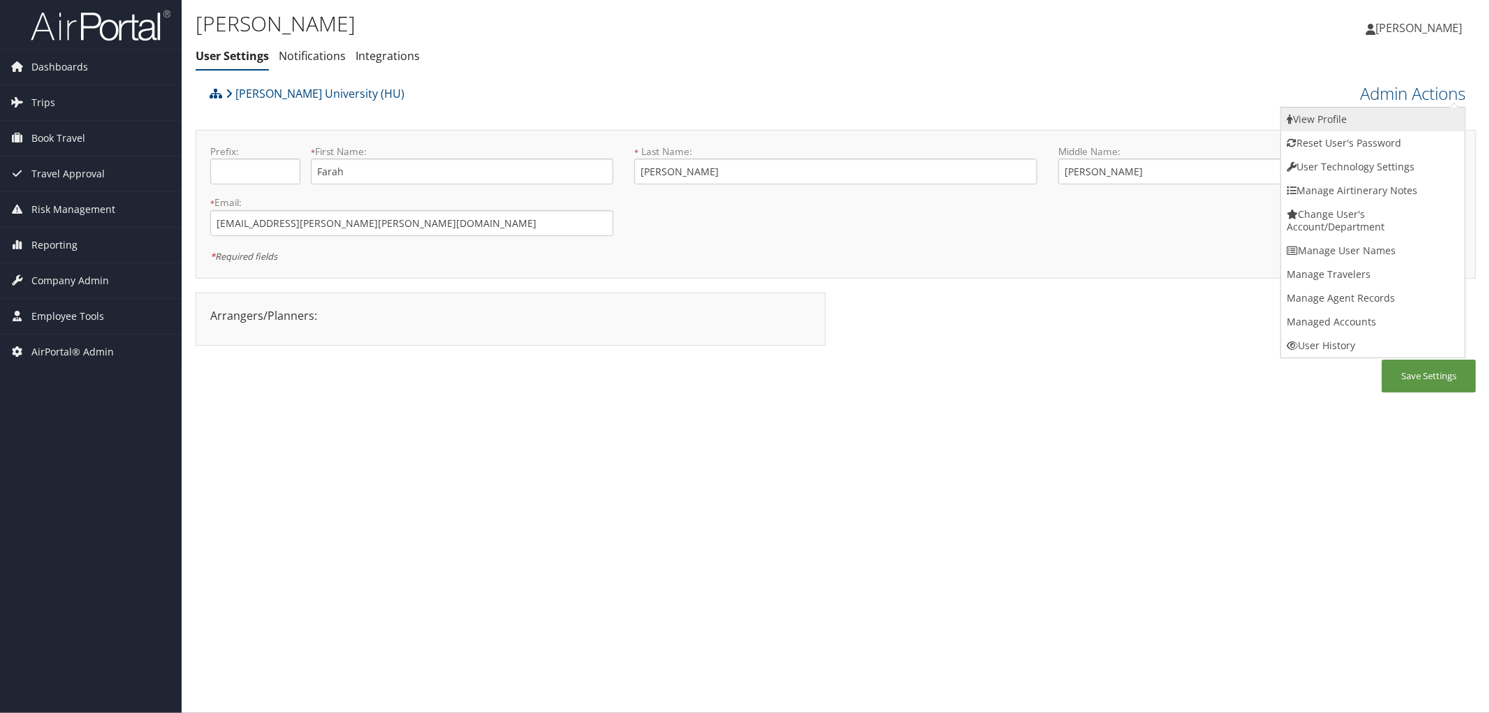
click at [1315, 126] on link "View Profile" at bounding box center [1373, 120] width 184 height 24
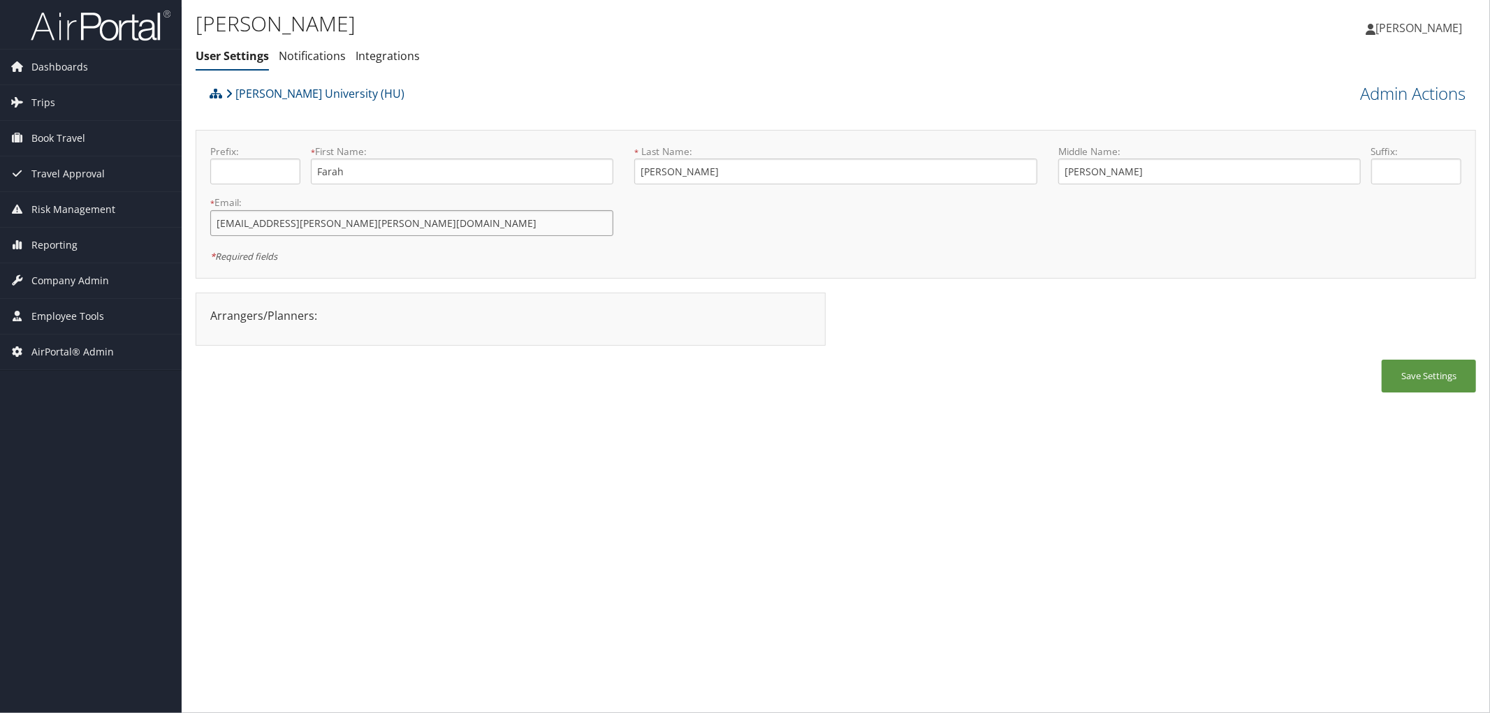
drag, startPoint x: 354, startPoint y: 226, endPoint x: 217, endPoint y: 221, distance: 137.7
click at [217, 221] on input "farah.pope@Howard.edu" at bounding box center [411, 223] width 403 height 26
click at [359, 285] on div "Howard University (HU) Admin Actions View Profile Reset User's Password Confirm…" at bounding box center [836, 243] width 1280 height 327
drag, startPoint x: 354, startPoint y: 225, endPoint x: 165, endPoint y: 219, distance: 189.4
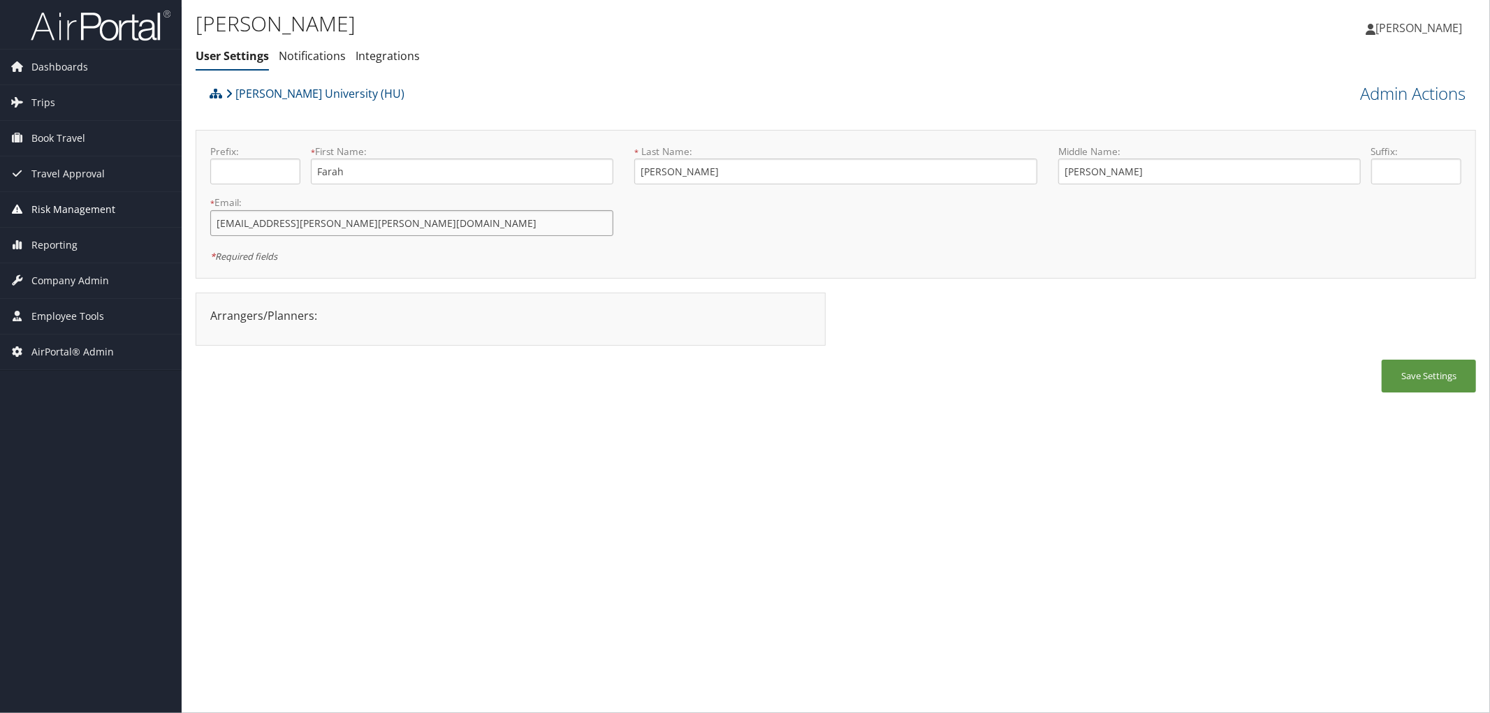
click at [165, 219] on div "Dashboards AirPortal 360™ (Manager) AirPortal 360™ (Agent) My Travel Dashboard …" at bounding box center [745, 356] width 1490 height 713
click at [378, 101] on div "Howard University (HU)" at bounding box center [675, 99] width 939 height 38
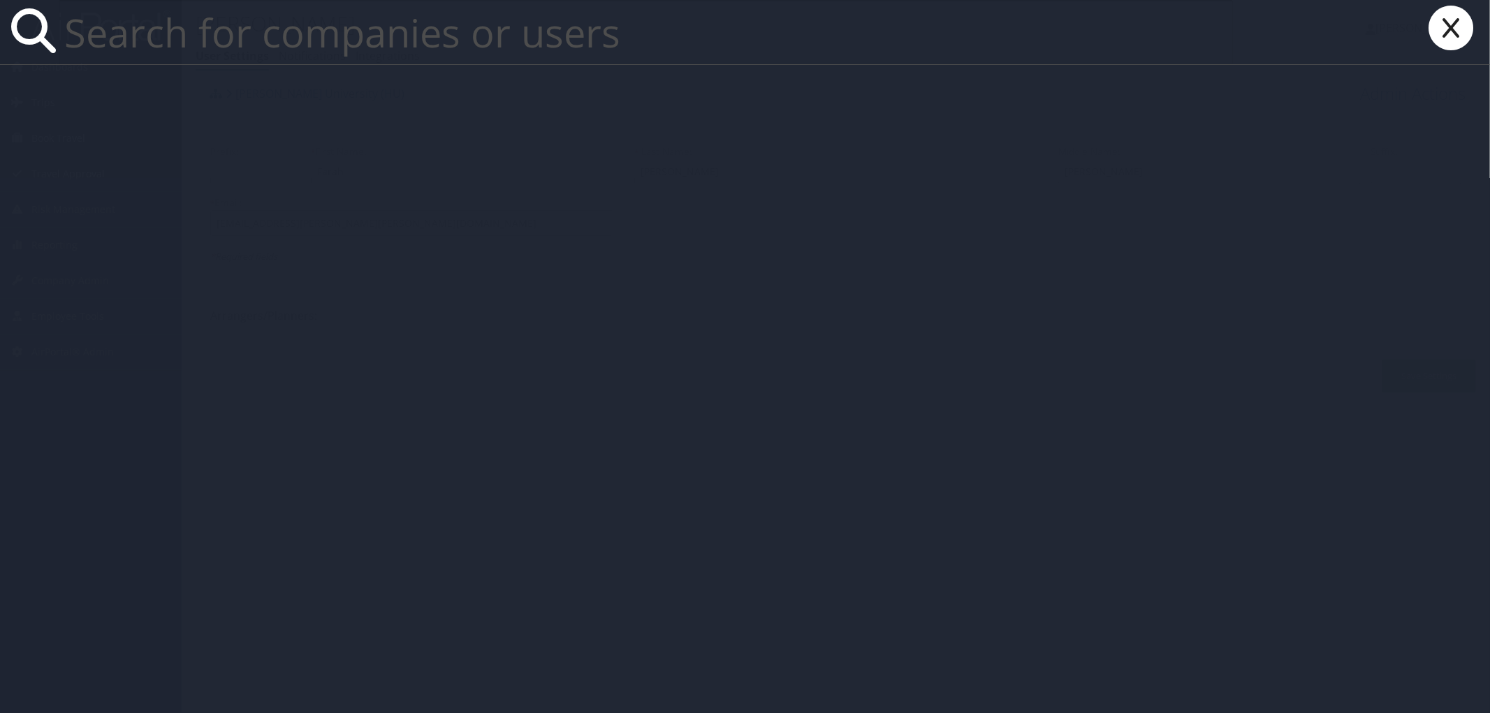
type input "i"
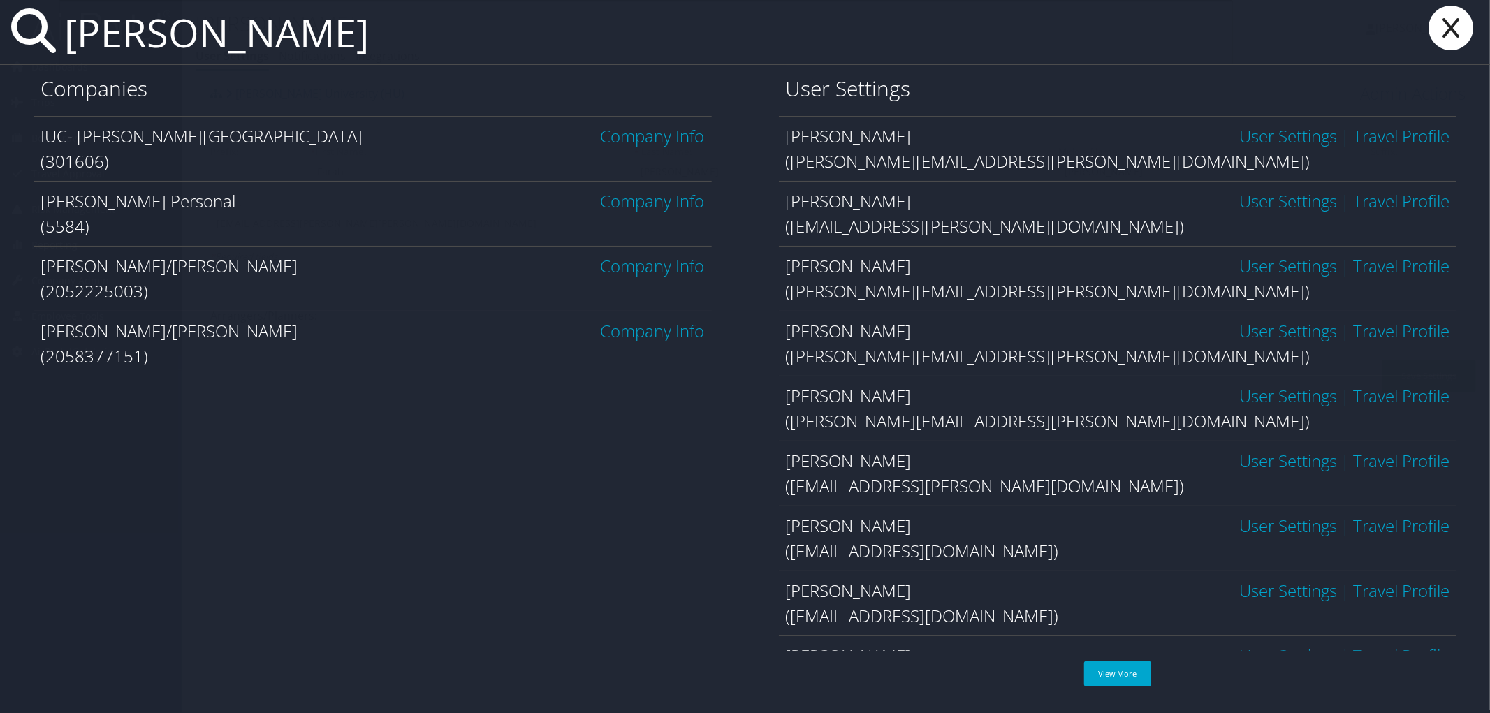
type input "sinclair"
click at [634, 134] on link "Company Info" at bounding box center [653, 135] width 104 height 23
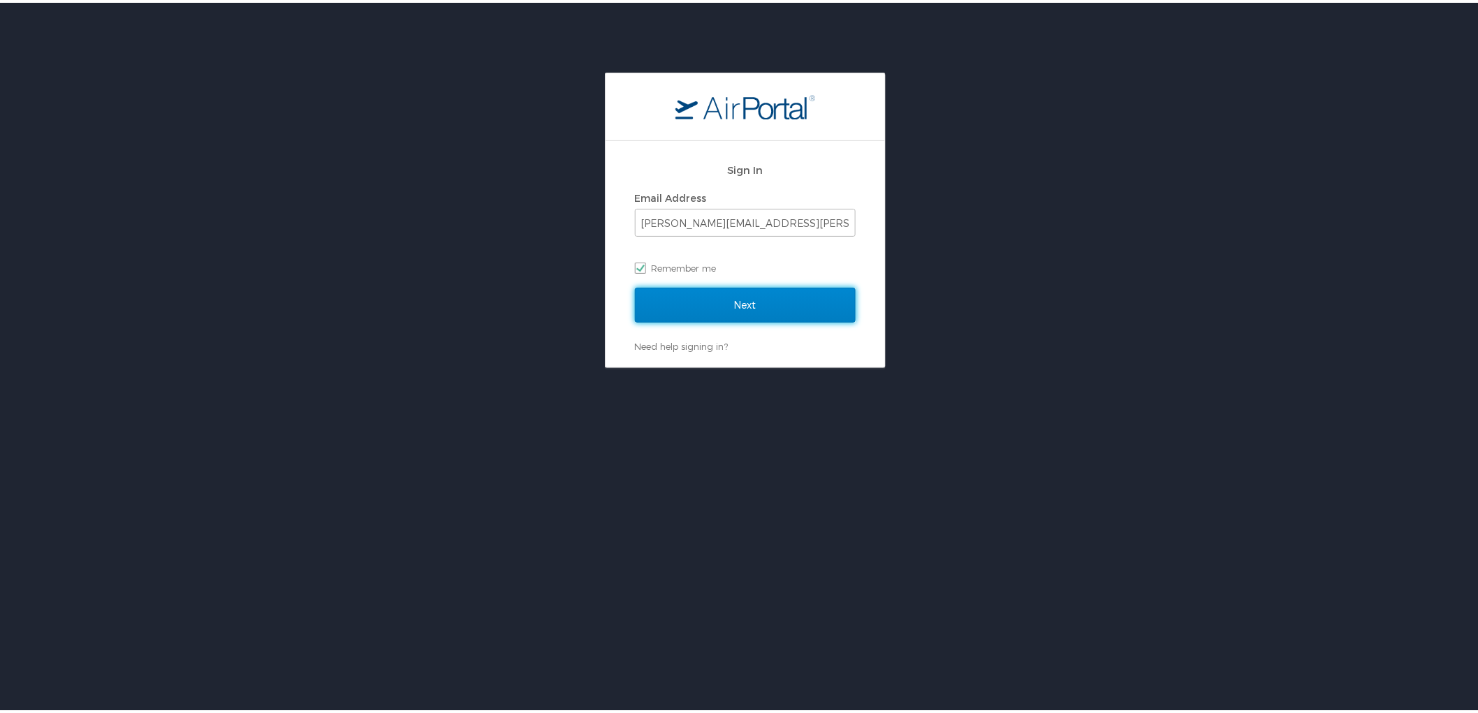
click at [760, 291] on input "Next" at bounding box center [745, 302] width 221 height 35
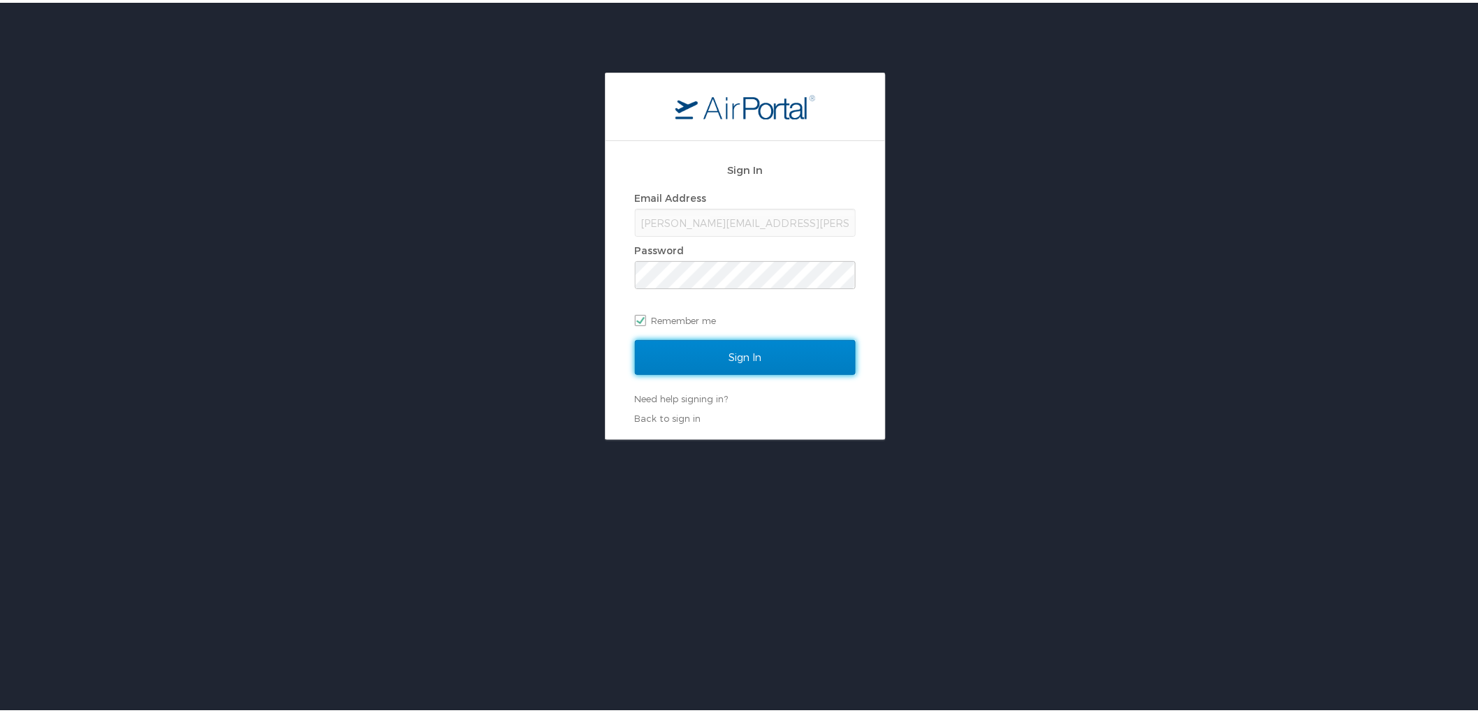
click at [750, 345] on input "Sign In" at bounding box center [745, 354] width 221 height 35
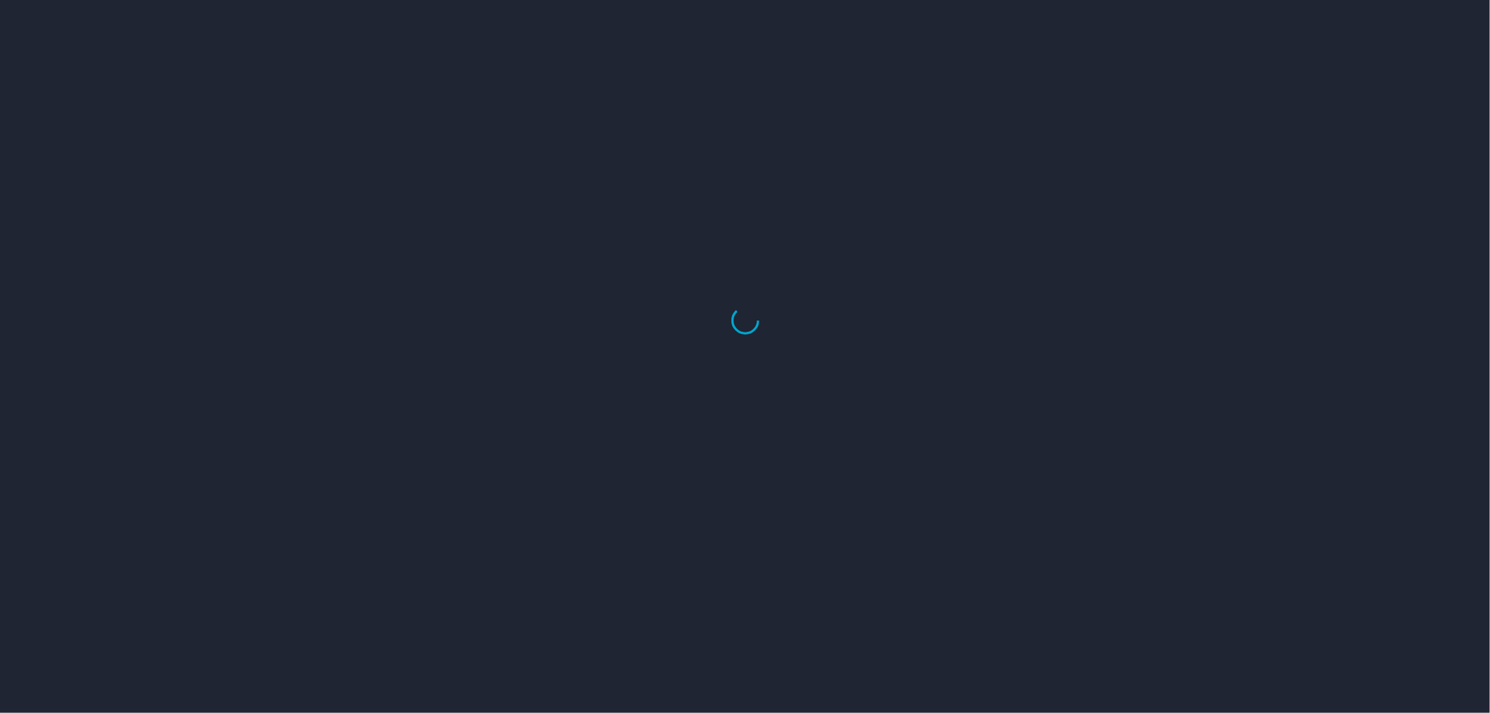
select select "US"
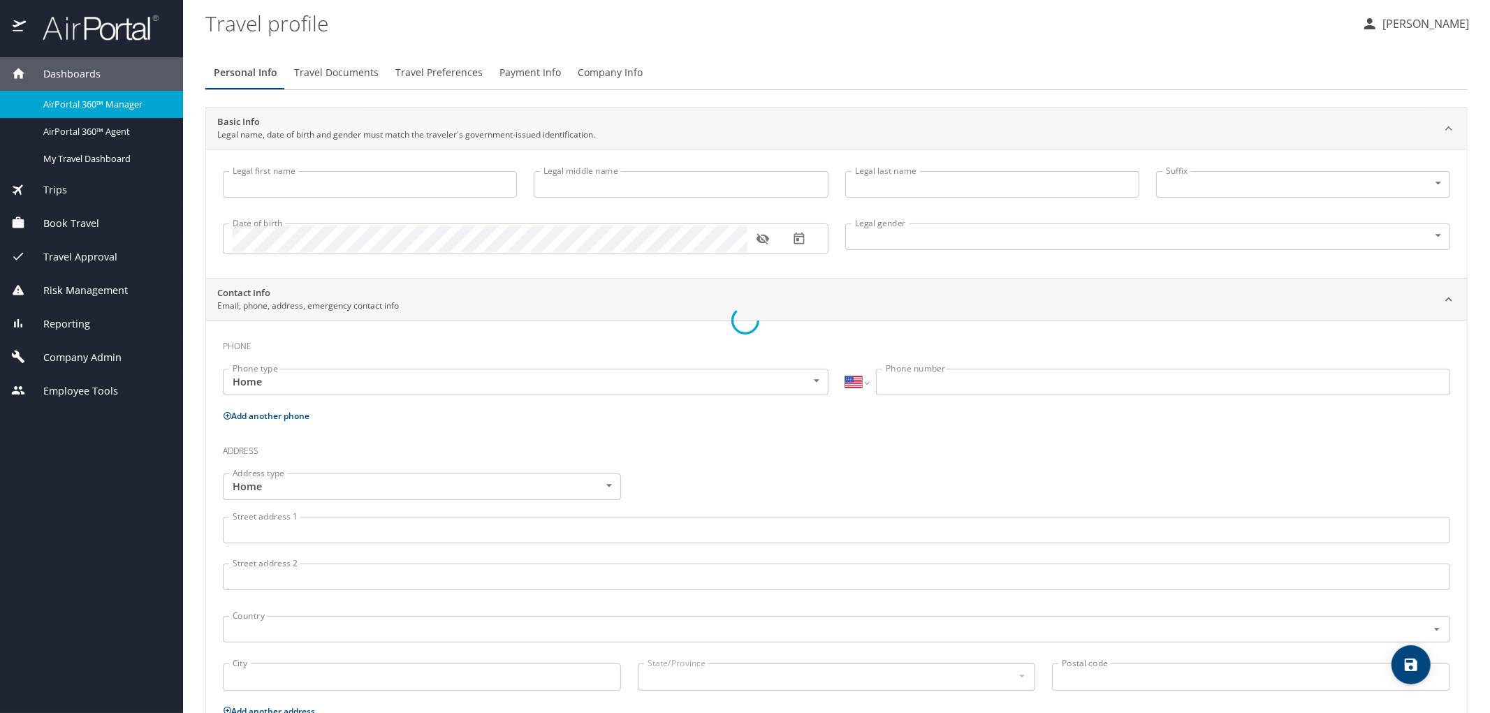
type input "Farah"
type input "[PERSON_NAME]"
type input "[DEMOGRAPHIC_DATA]"
select select "US"
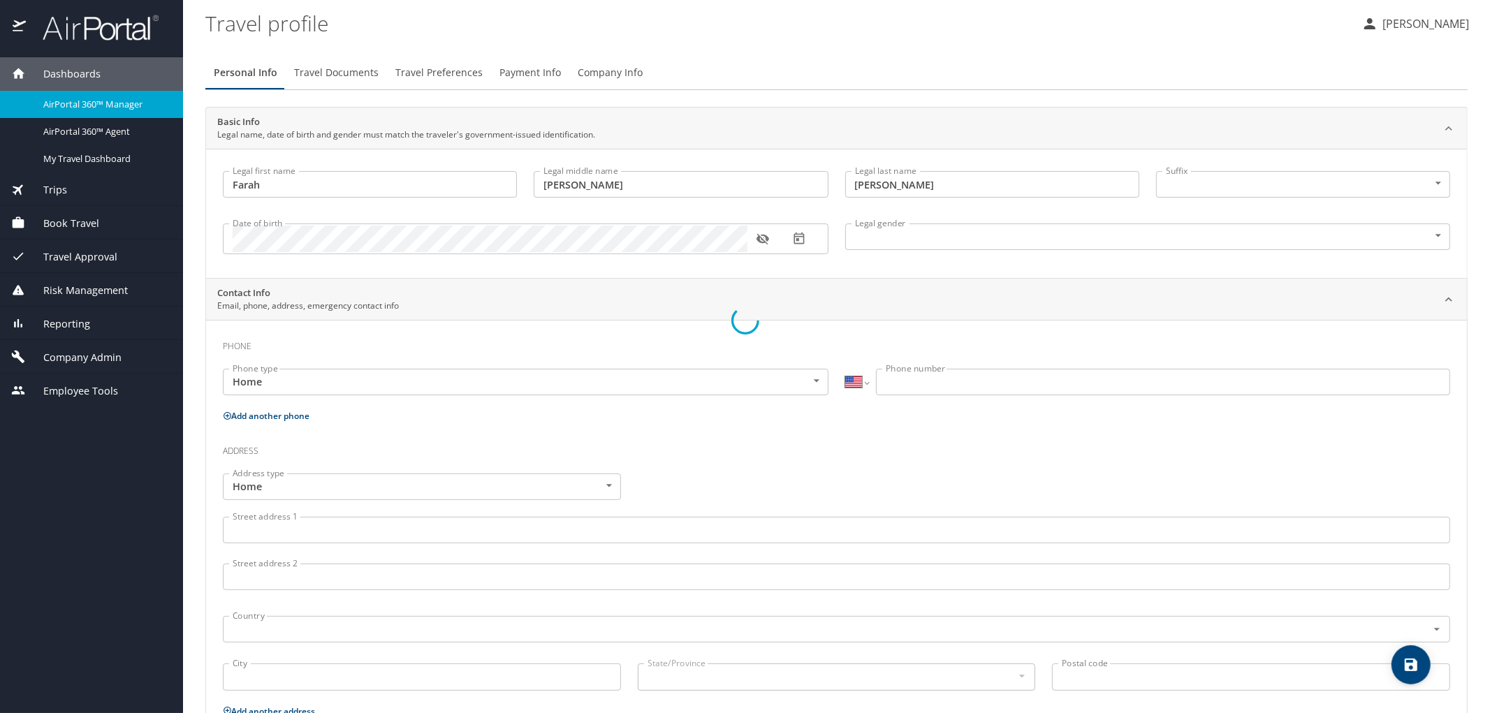
select select "US"
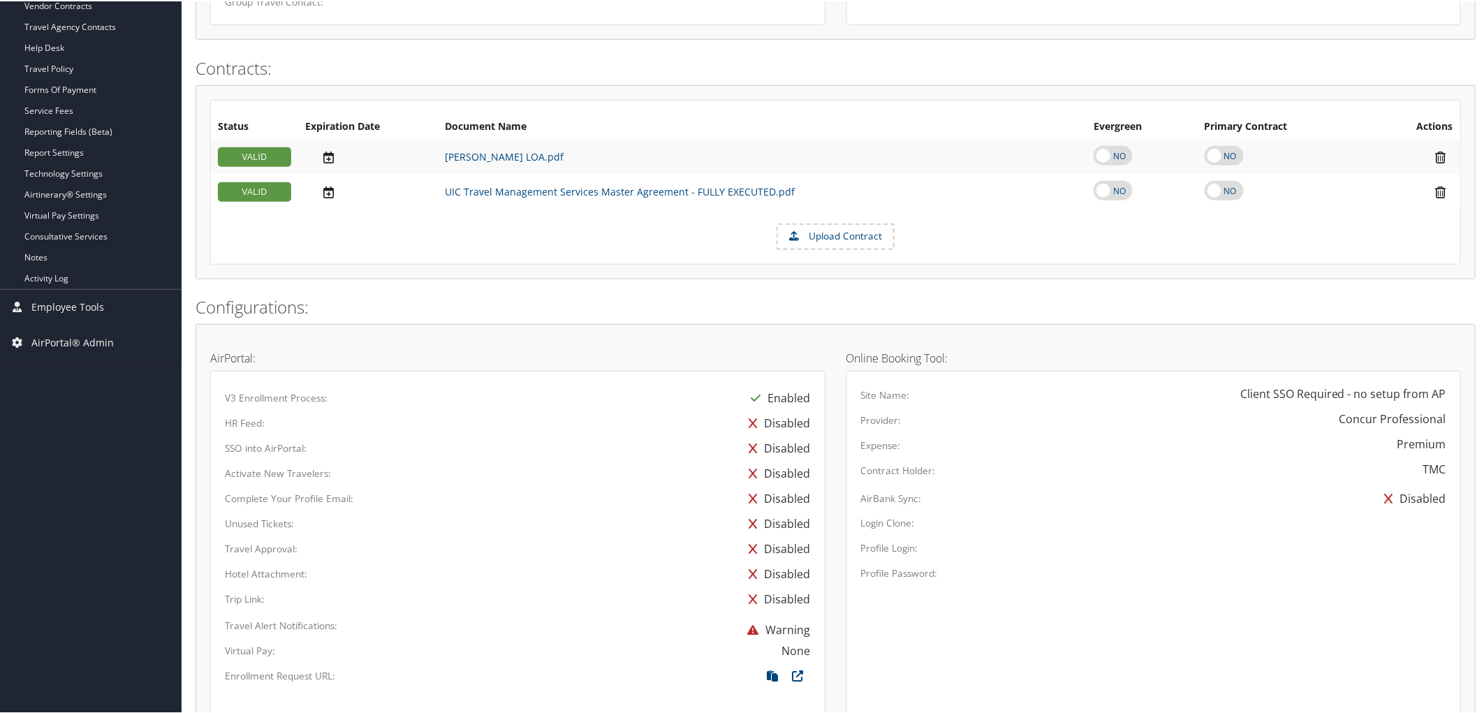
scroll to position [730, 0]
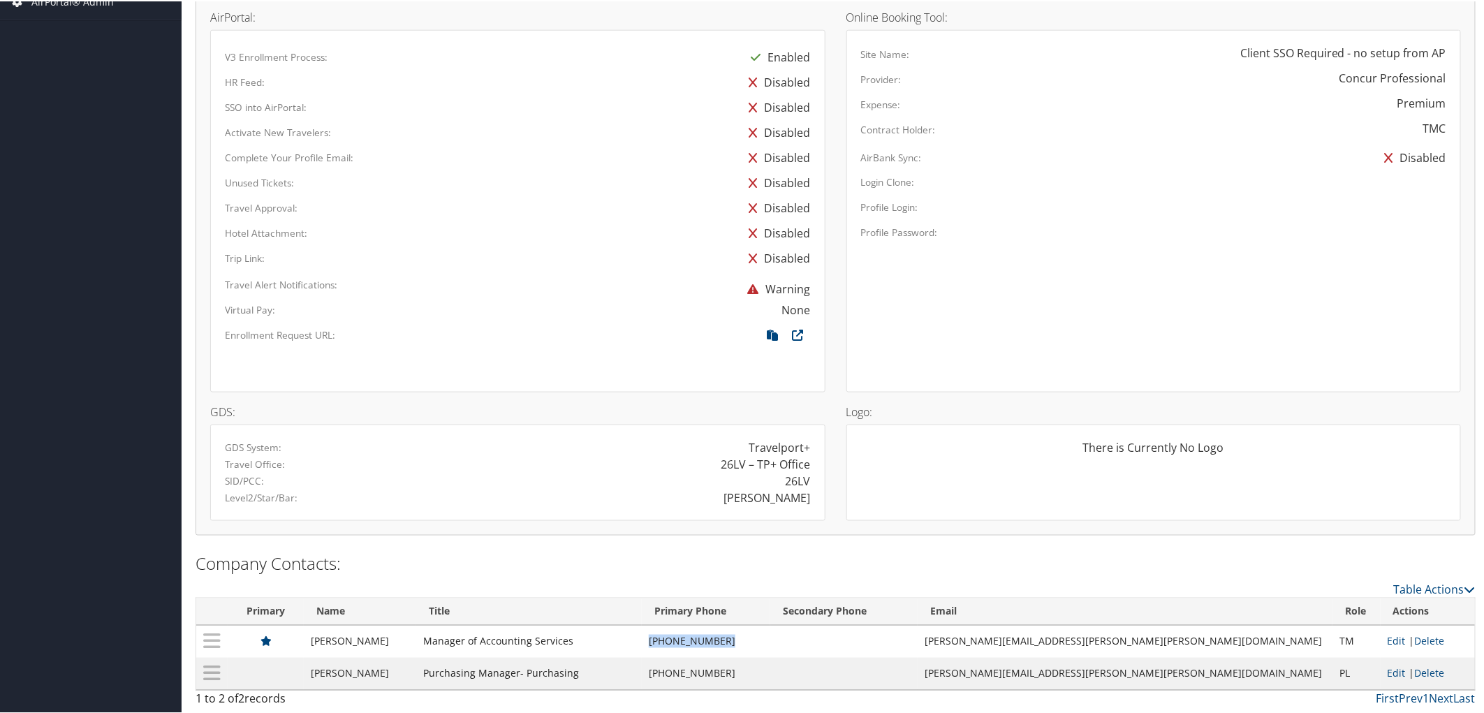
drag, startPoint x: 790, startPoint y: 636, endPoint x: 731, endPoint y: 638, distance: 58.7
click at [731, 638] on td "[PHONE_NUMBER]" at bounding box center [706, 640] width 129 height 32
copy td "[PHONE_NUMBER]"
click at [1175, 654] on td "[PERSON_NAME][EMAIL_ADDRESS][PERSON_NAME][PERSON_NAME][DOMAIN_NAME]" at bounding box center [1126, 640] width 416 height 32
